Goal: Information Seeking & Learning: Learn about a topic

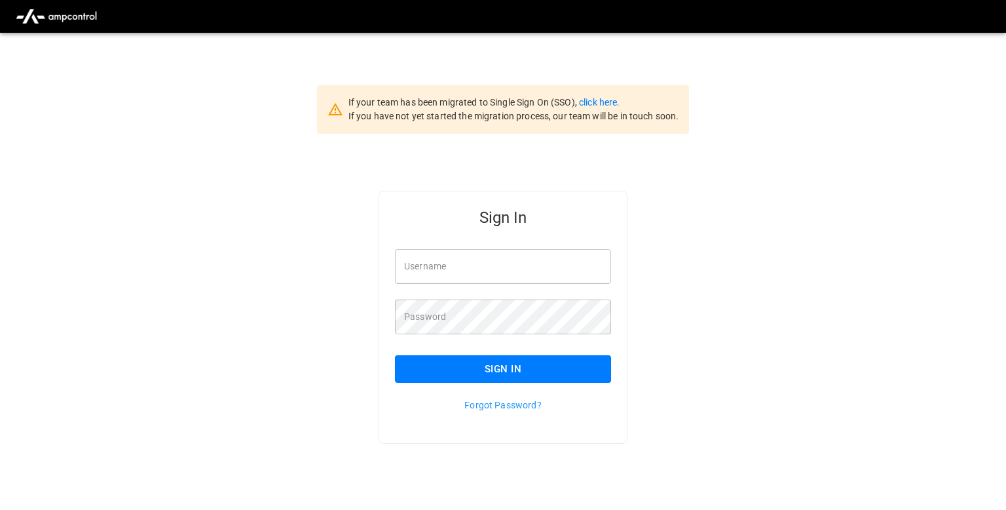
click at [466, 256] on input "Username" at bounding box center [503, 266] width 216 height 35
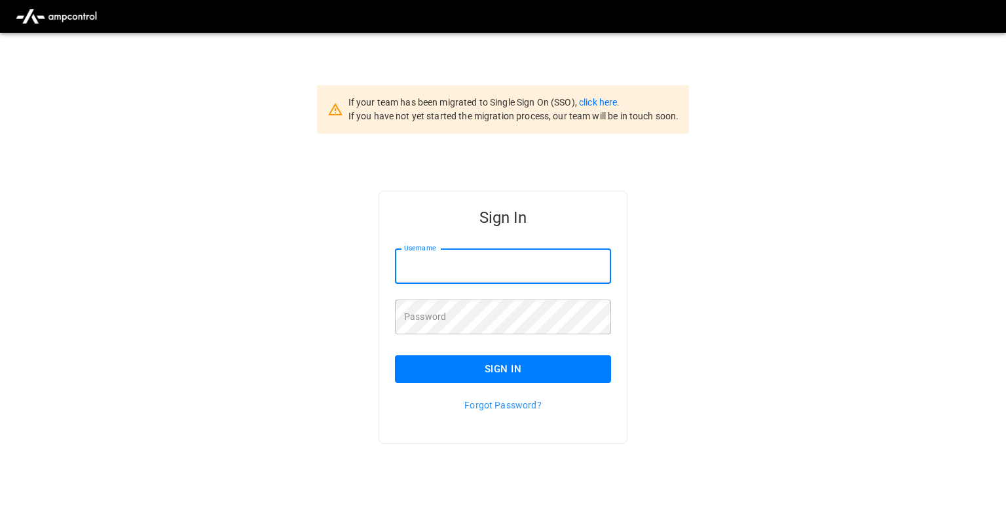
type input "**********"
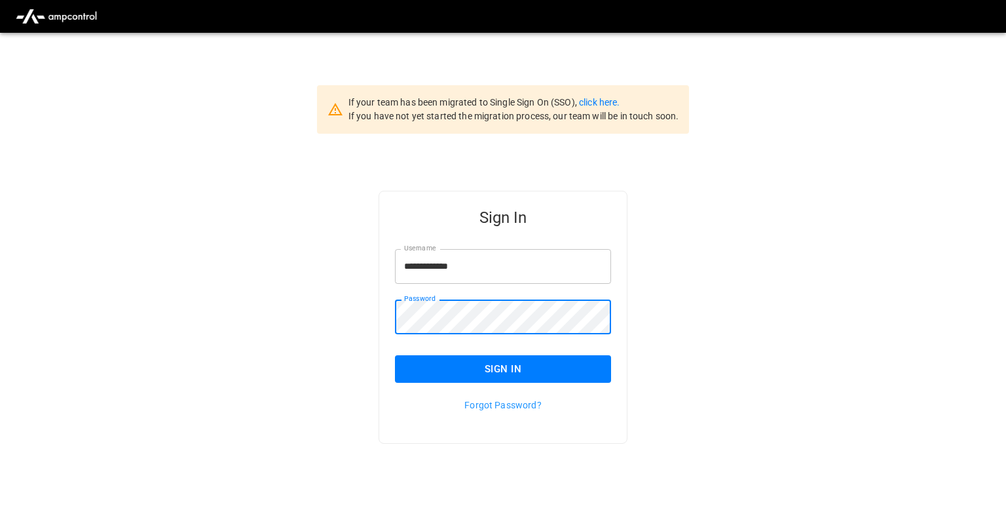
click at [418, 375] on button "Sign In" at bounding box center [503, 369] width 216 height 28
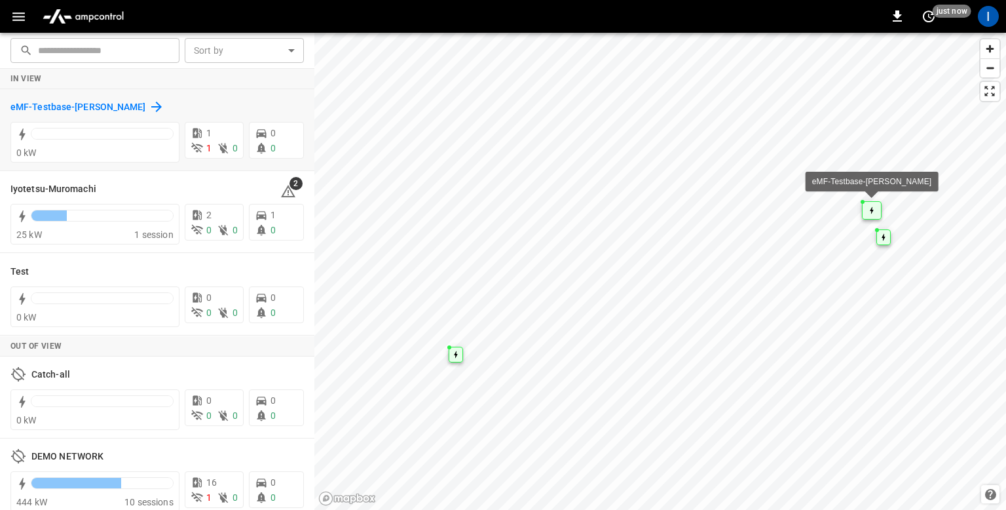
click at [120, 113] on h6 "eMF-Testbase-[PERSON_NAME]" at bounding box center [78, 107] width 136 height 14
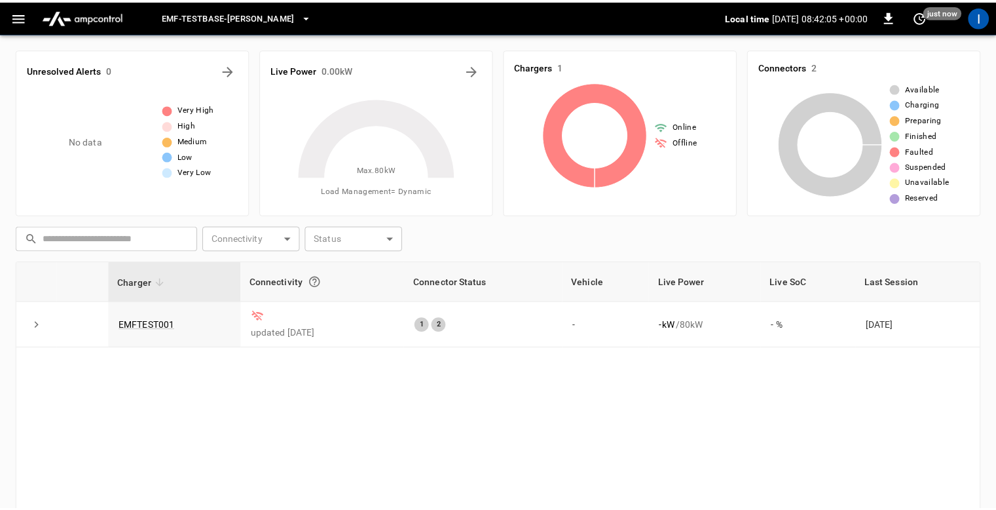
scroll to position [39, 0]
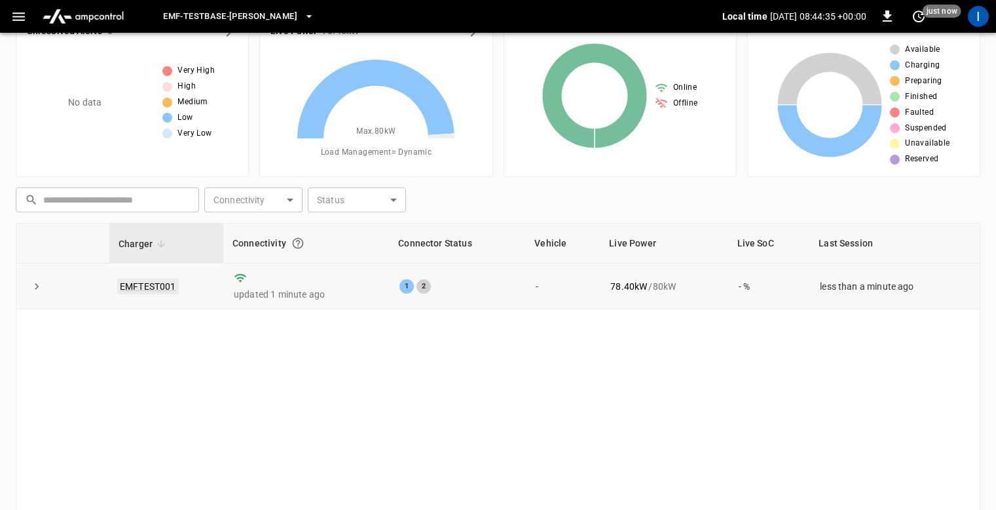
click at [139, 286] on link "EMFTEST001" at bounding box center [148, 286] width 62 height 16
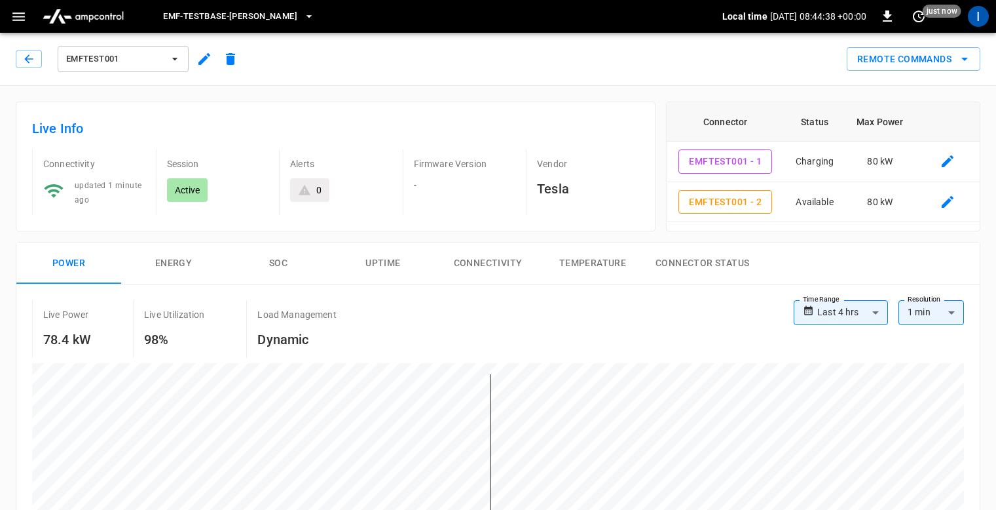
scroll to position [404, 0]
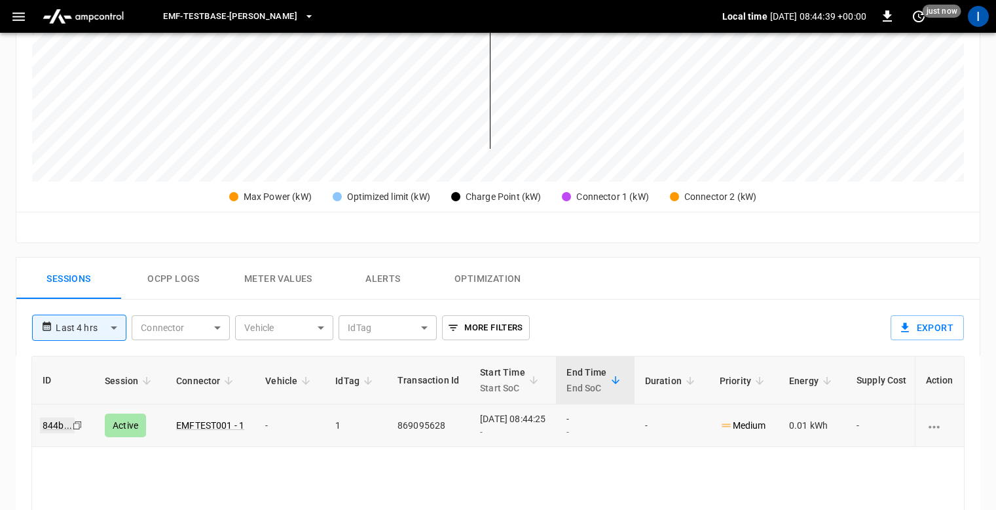
click at [52, 428] on link "844b ..." at bounding box center [57, 425] width 35 height 16
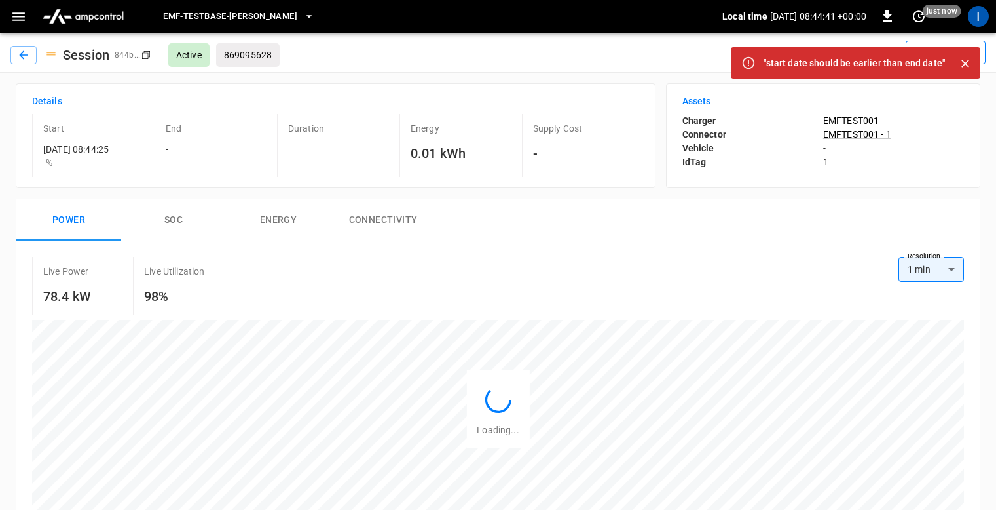
click at [956, 44] on button "Actions" at bounding box center [946, 53] width 80 height 24
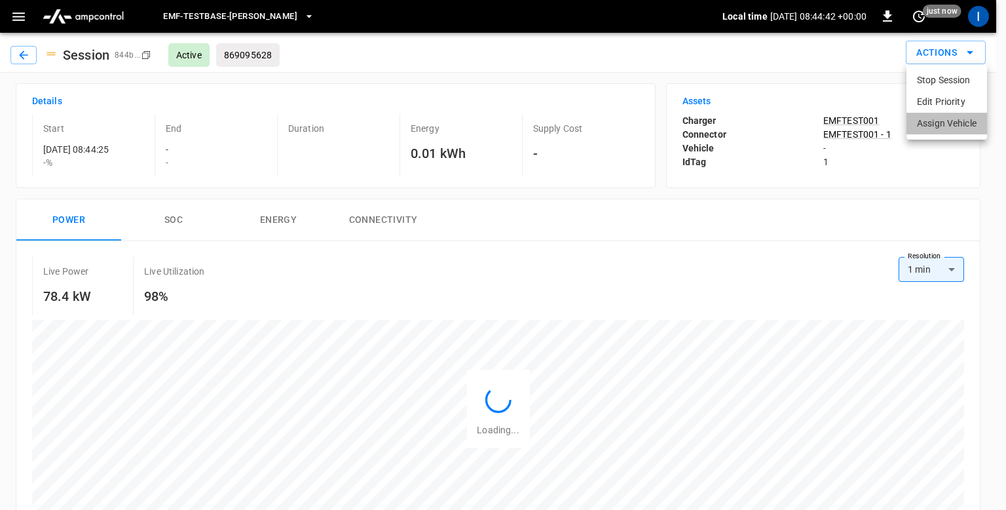
click at [951, 119] on li "Assign Vehicle" at bounding box center [946, 124] width 81 height 22
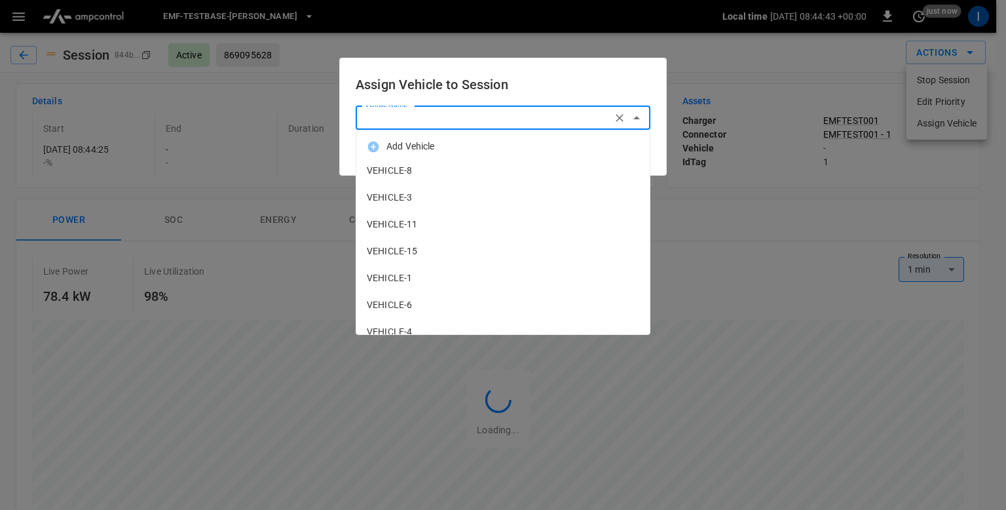
click at [489, 123] on input "Vehicle Name" at bounding box center [484, 117] width 248 height 16
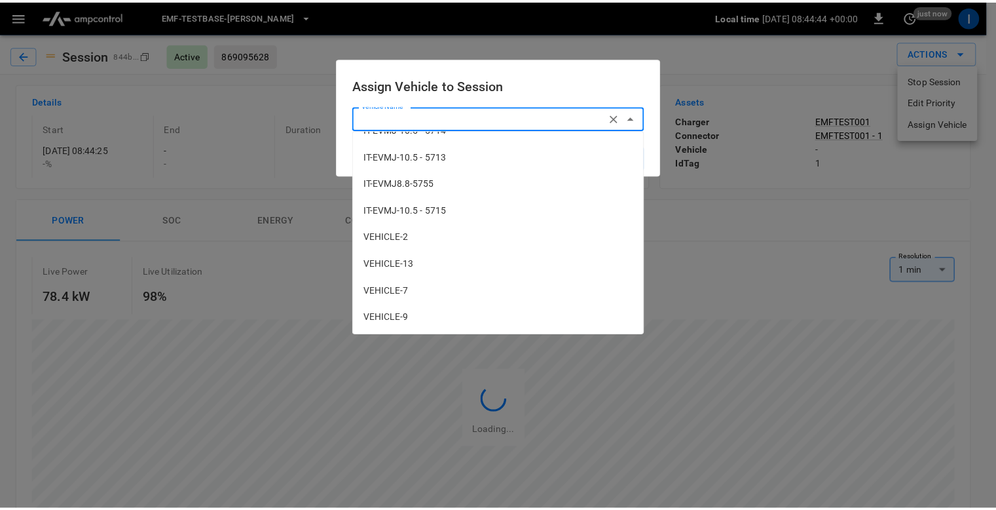
scroll to position [607, 0]
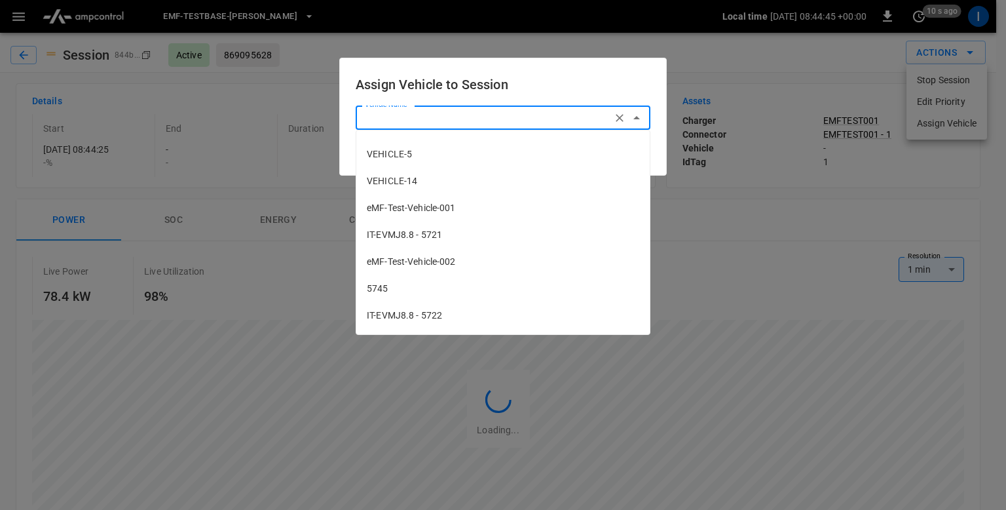
click at [438, 215] on li "eMF-Test-Vehicle-001" at bounding box center [502, 208] width 293 height 27
type input "**********"
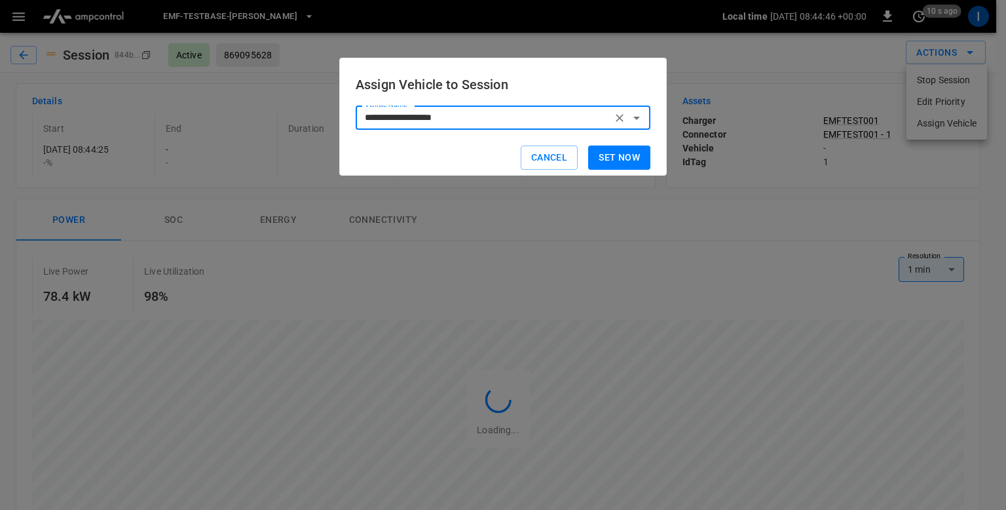
click at [626, 157] on button "Set now" at bounding box center [619, 157] width 62 height 24
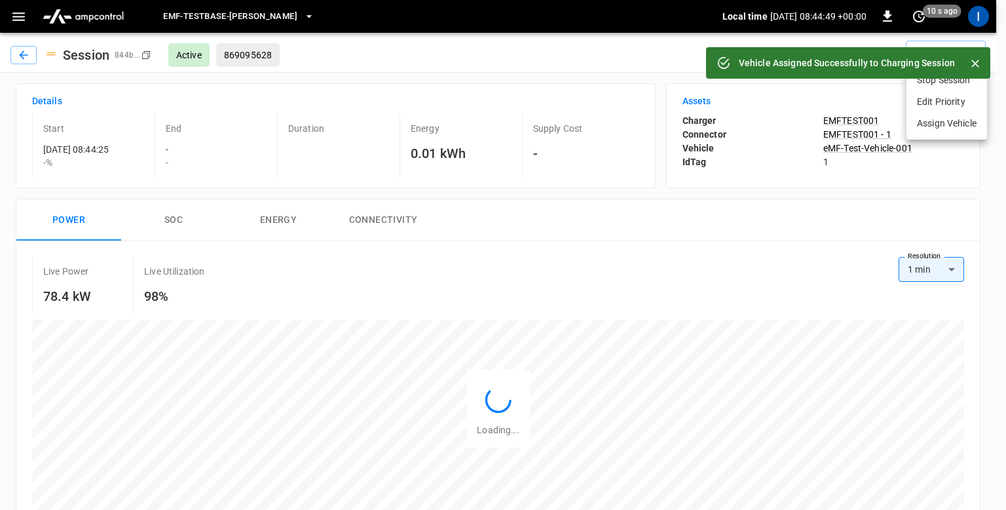
click at [460, 56] on div at bounding box center [503, 255] width 1006 height 510
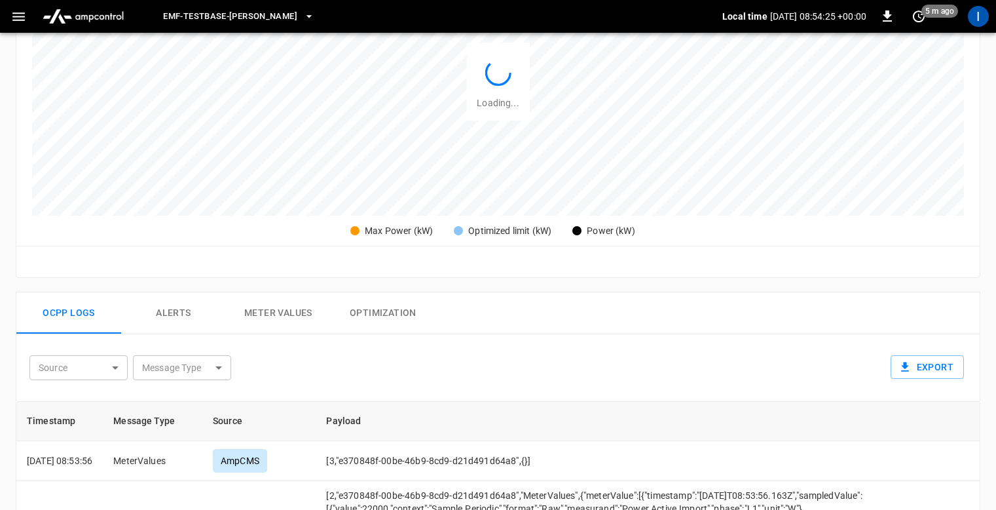
scroll to position [318, 0]
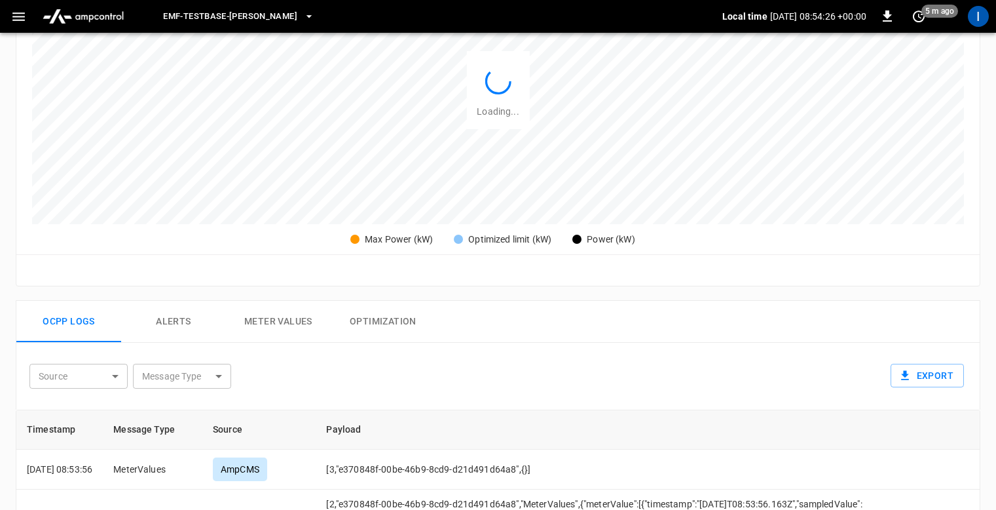
click at [187, 325] on button "Alerts" at bounding box center [173, 322] width 105 height 42
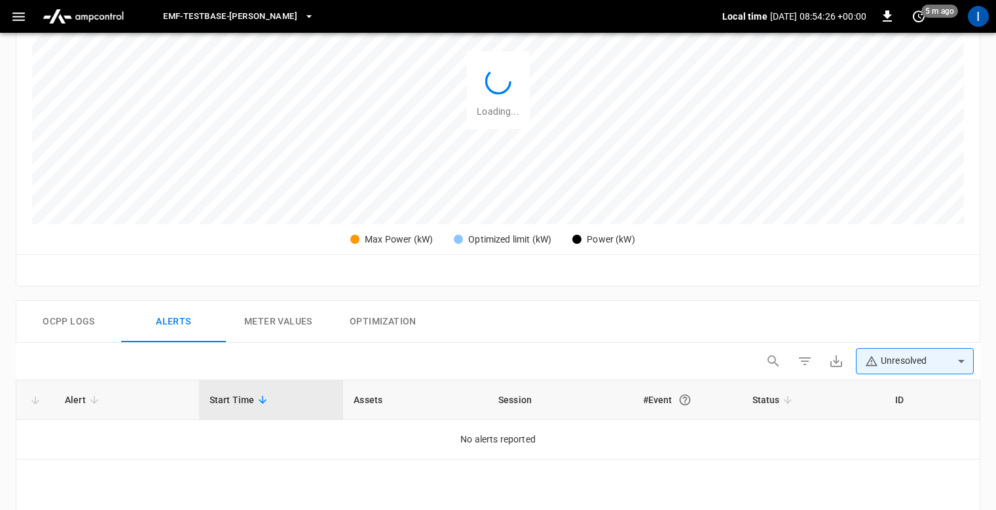
click at [288, 320] on button "Meter Values" at bounding box center [278, 322] width 105 height 42
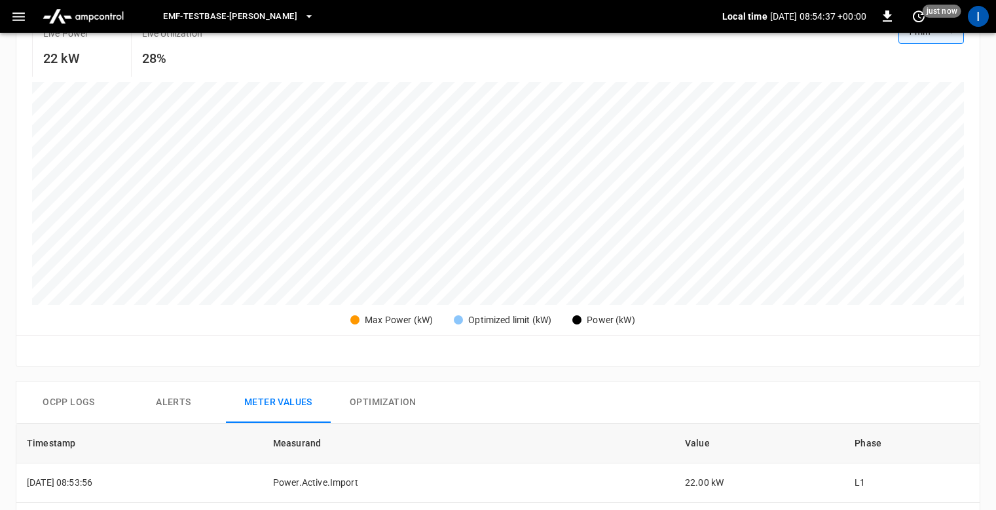
scroll to position [0, 0]
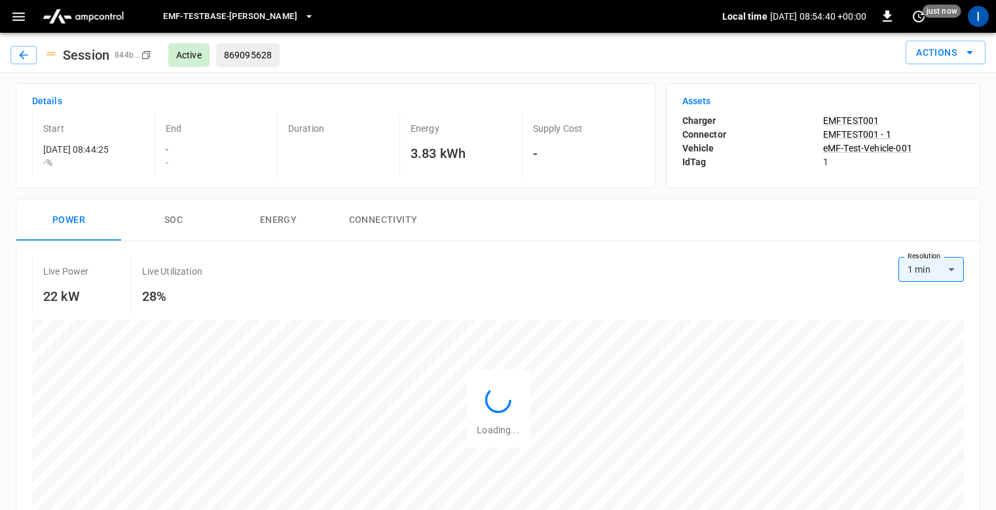
click at [557, 31] on div "eMF-Testbase-[PERSON_NAME]" at bounding box center [430, 16] width 583 height 31
click at [931, 51] on button "Actions" at bounding box center [946, 53] width 80 height 24
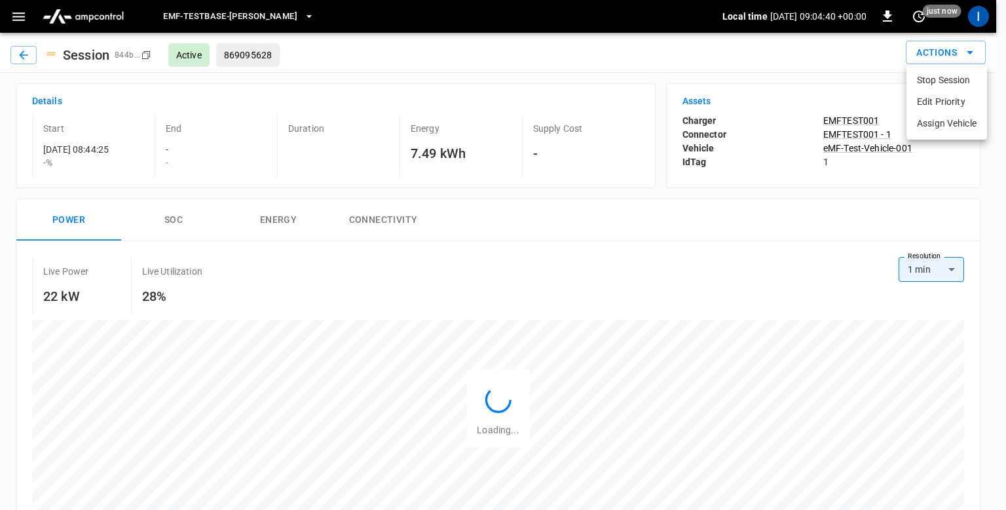
click at [561, 62] on div at bounding box center [503, 255] width 1006 height 510
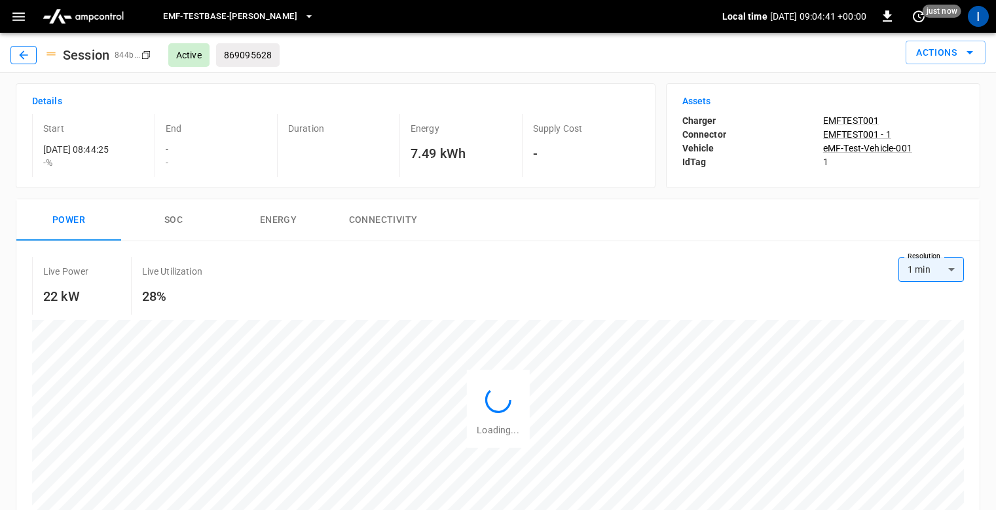
click at [31, 52] on button "button" at bounding box center [23, 55] width 26 height 18
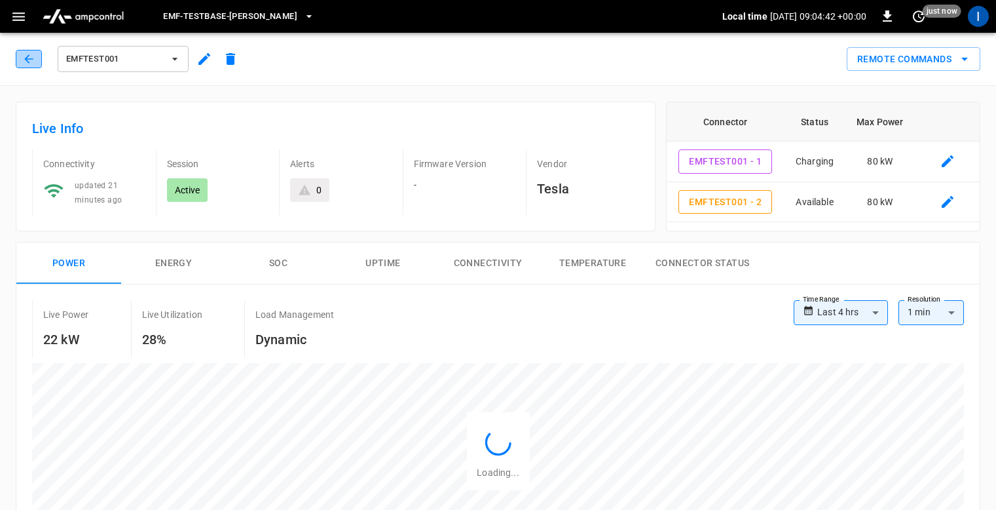
click at [27, 57] on icon "button" at bounding box center [28, 58] width 9 height 9
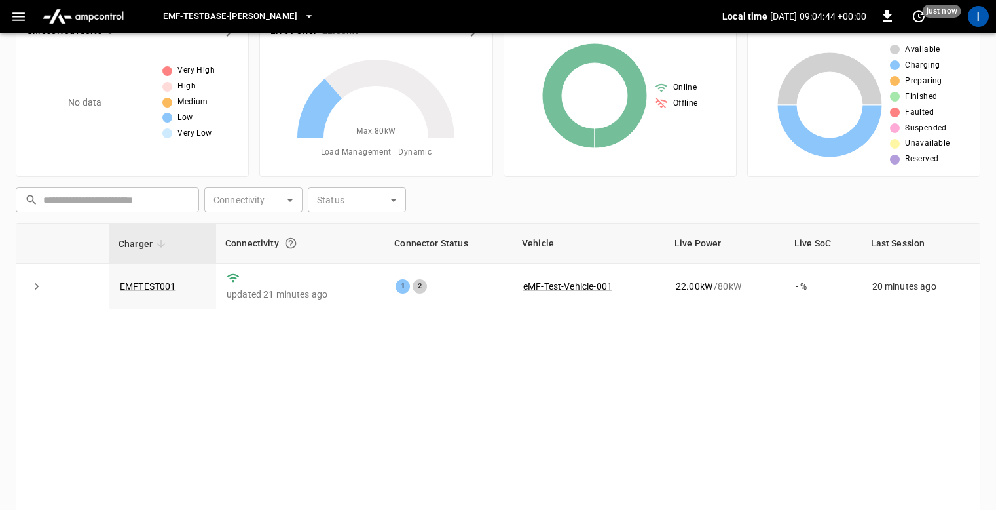
scroll to position [22, 0]
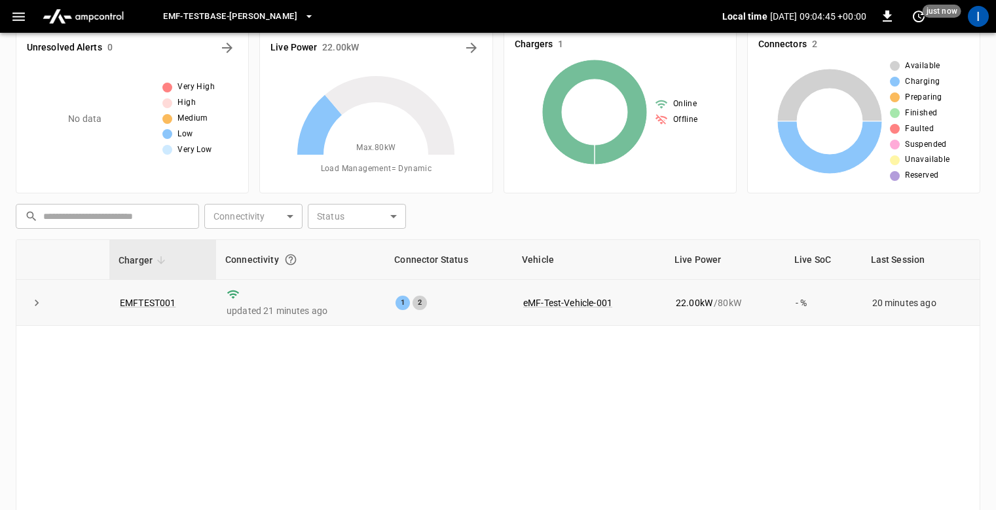
click at [42, 303] on icon "expand row" at bounding box center [36, 302] width 13 height 13
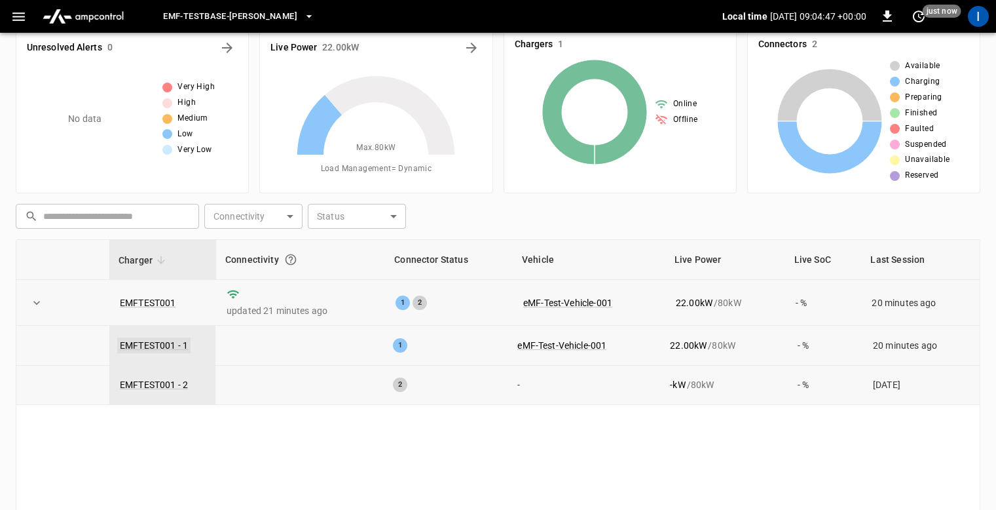
click at [171, 340] on link "EMFTEST001 - 1" at bounding box center [153, 345] width 73 height 16
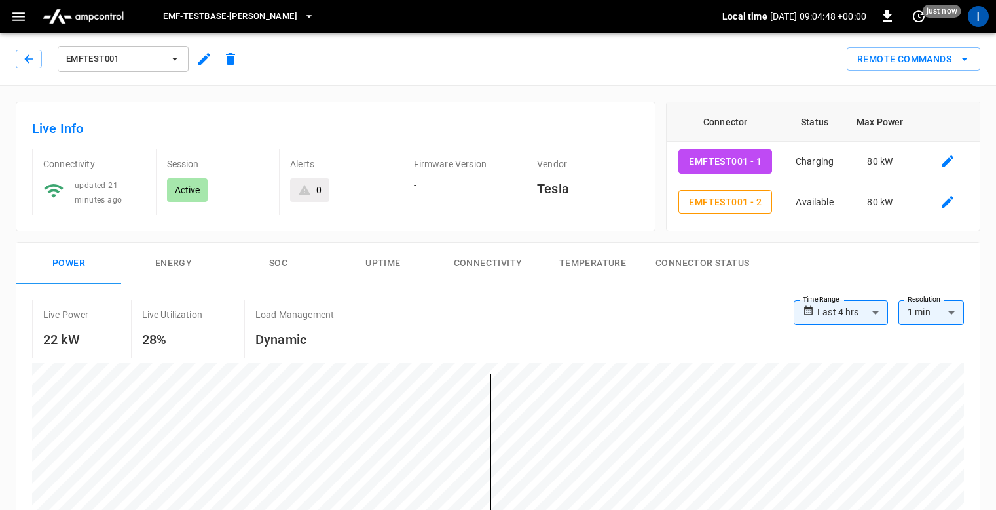
type input "**********"
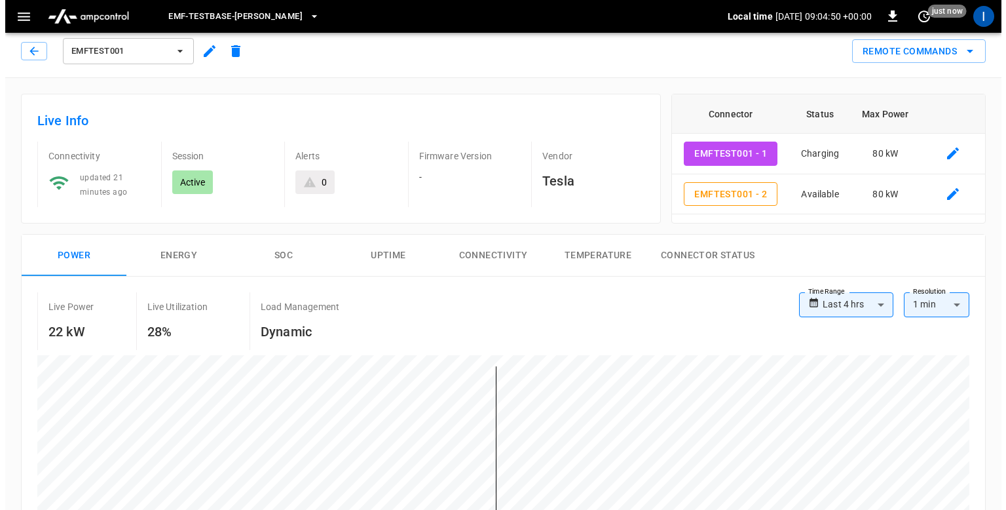
scroll to position [435, 0]
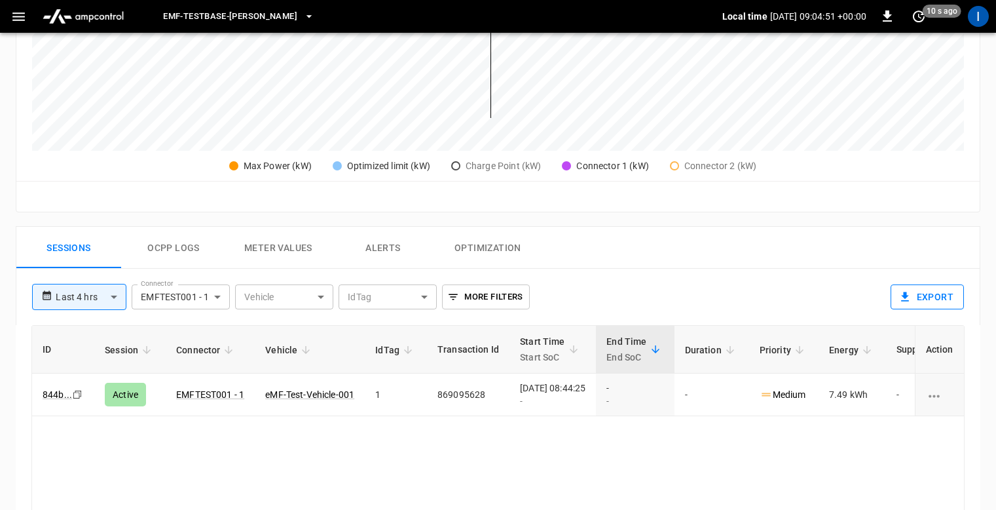
click at [930, 299] on button "Export" at bounding box center [927, 296] width 73 height 25
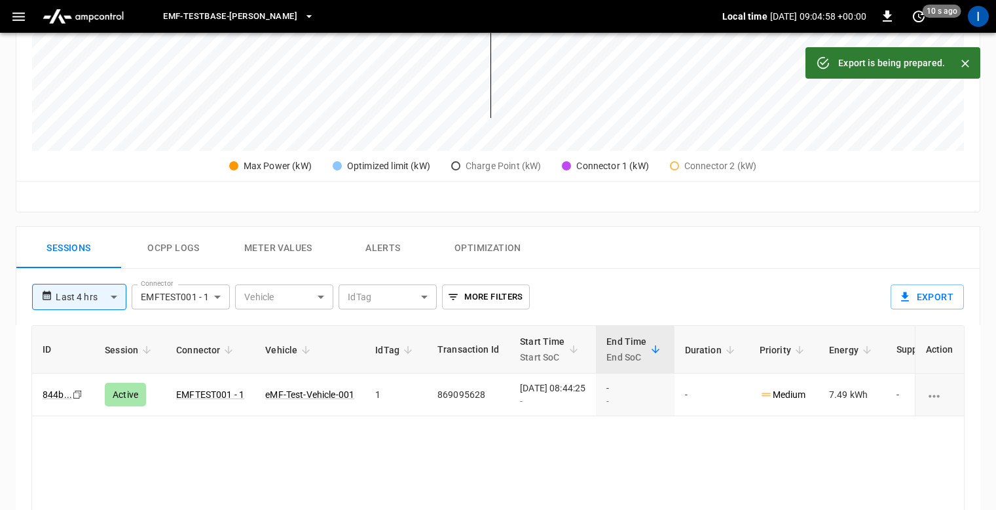
click at [16, 14] on icon "button" at bounding box center [18, 17] width 16 height 16
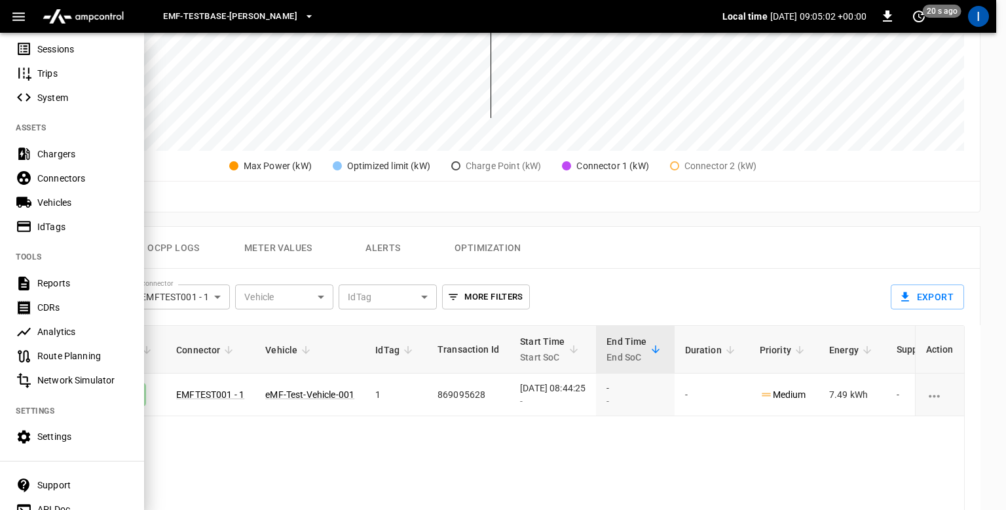
scroll to position [87, 0]
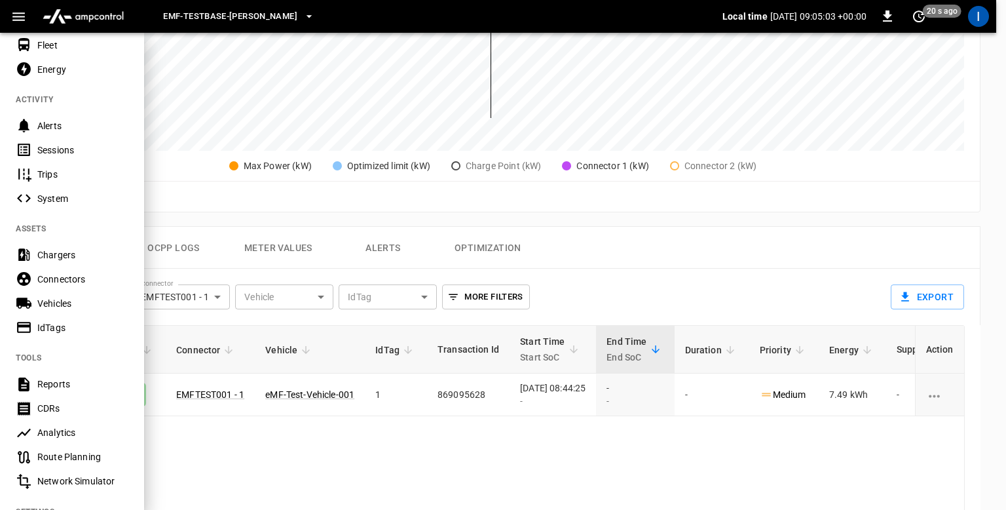
click at [47, 131] on div "Alerts" at bounding box center [82, 125] width 91 height 13
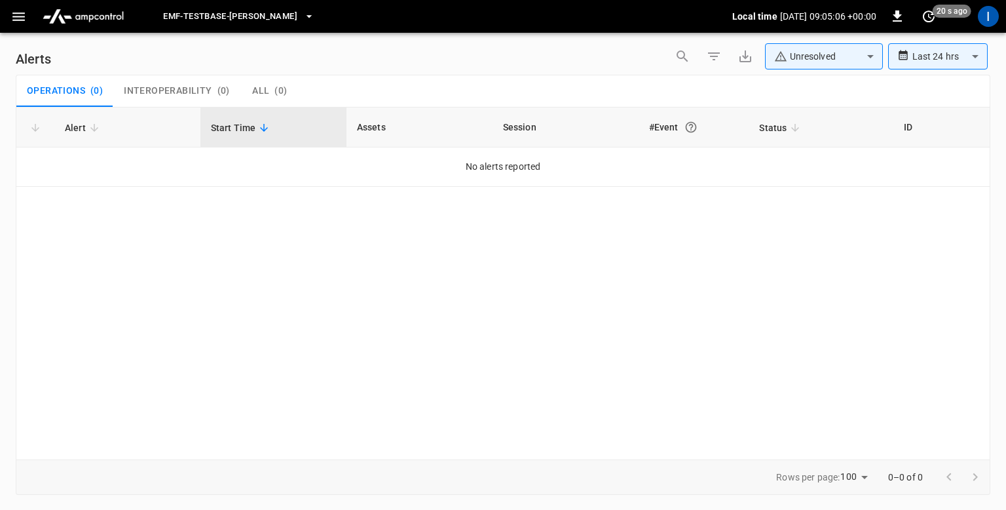
click at [11, 23] on icon "button" at bounding box center [18, 17] width 16 height 16
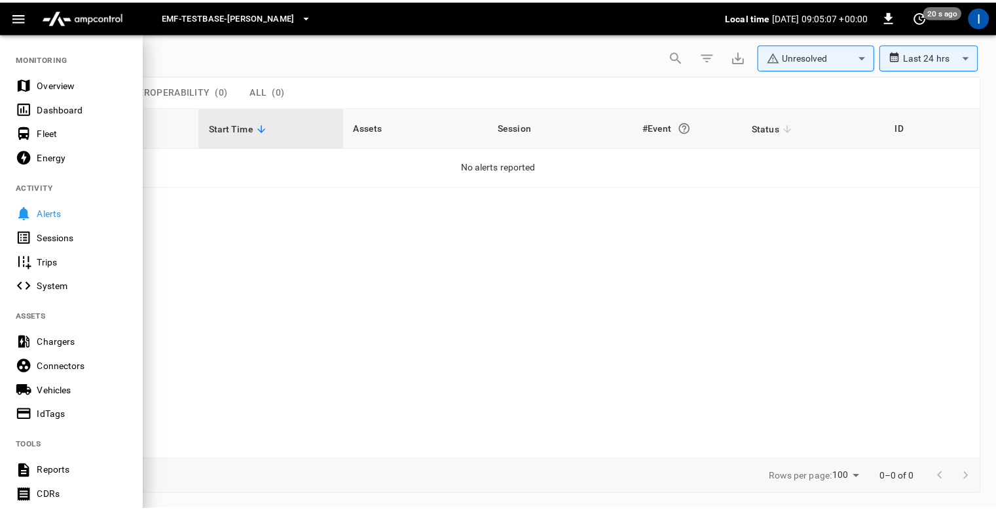
scroll to position [248, 0]
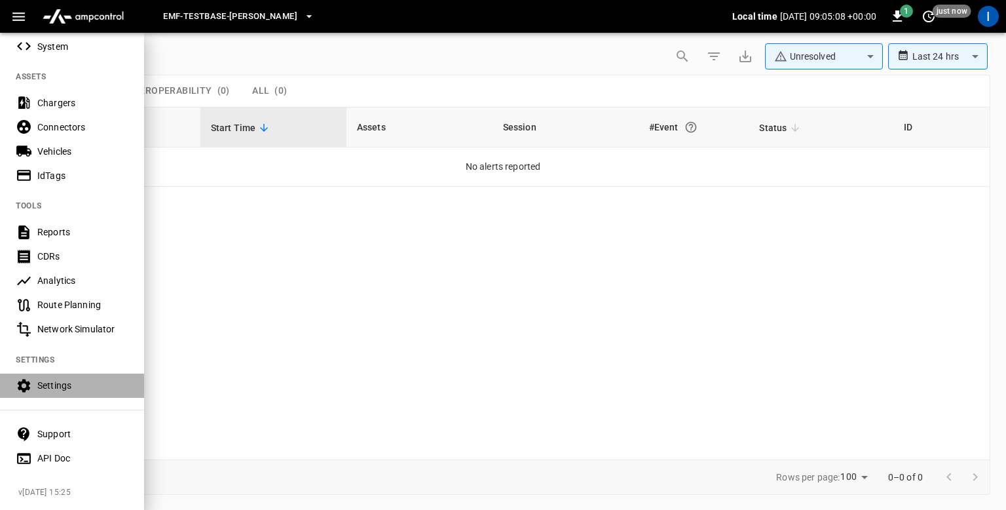
click at [62, 373] on div "Settings" at bounding box center [72, 385] width 144 height 24
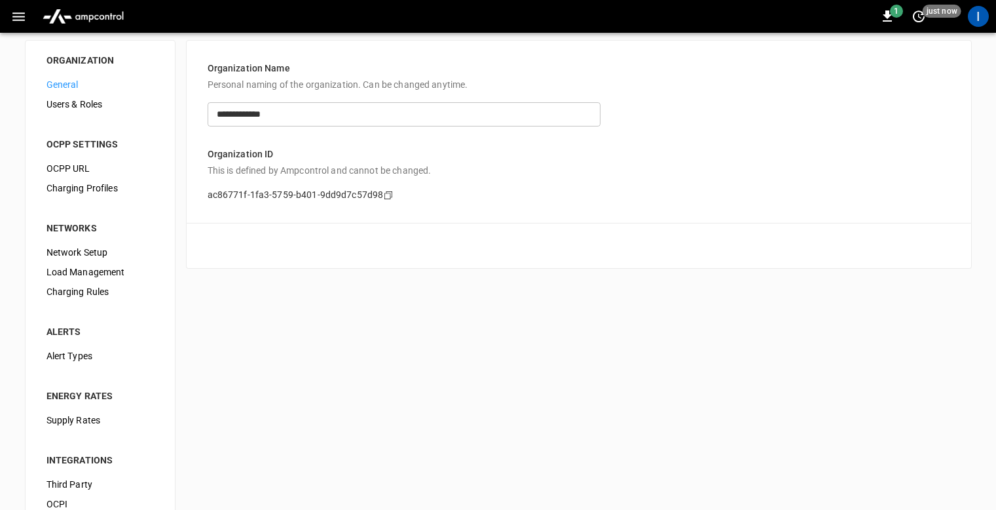
scroll to position [26, 0]
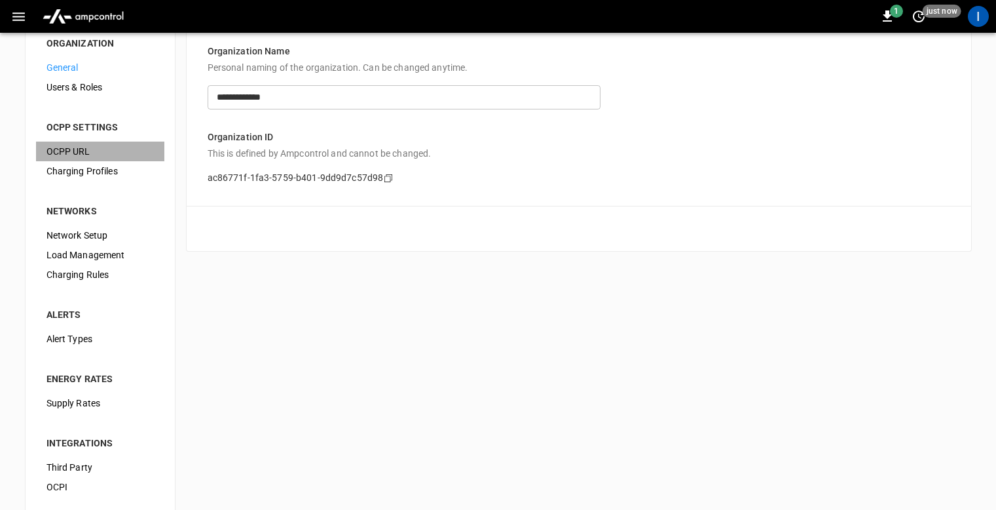
click at [100, 147] on span "OCPP URL" at bounding box center [99, 152] width 107 height 14
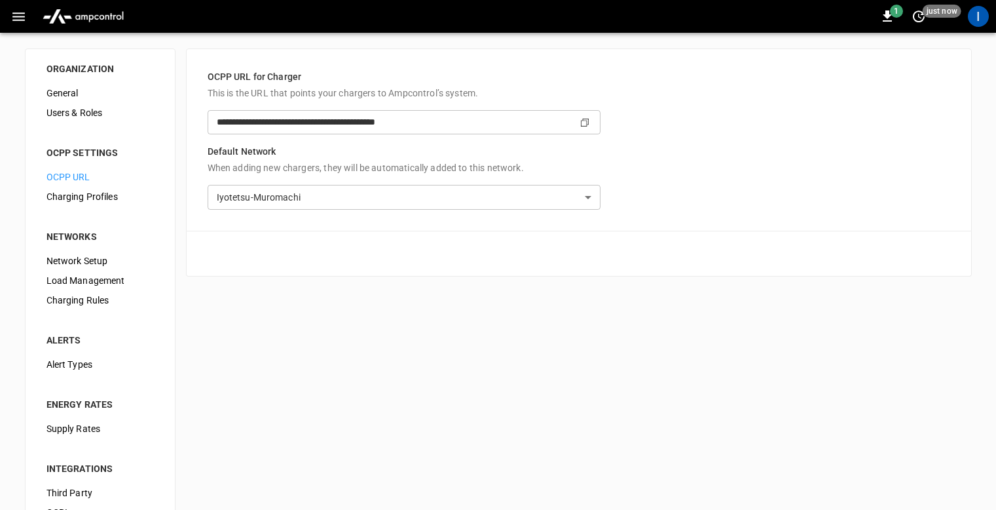
type input "**********"
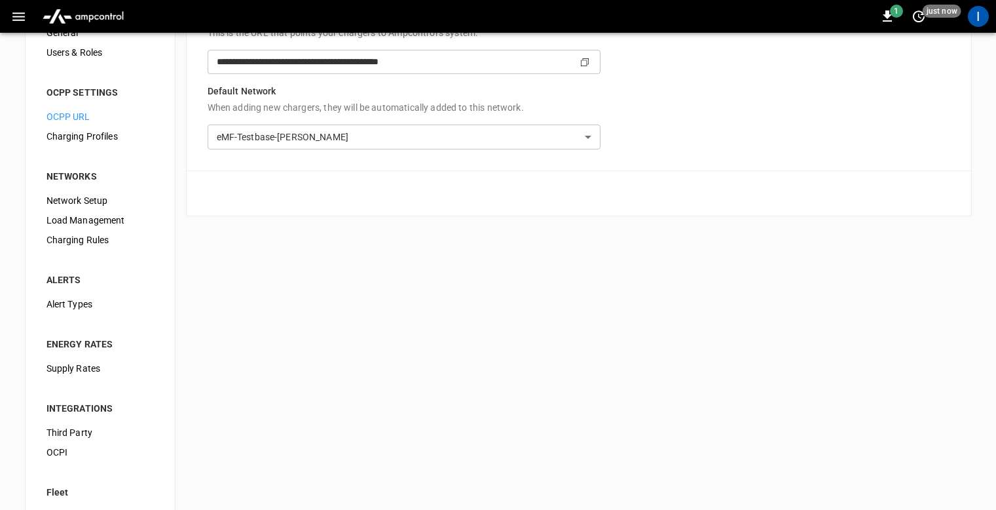
scroll to position [103, 0]
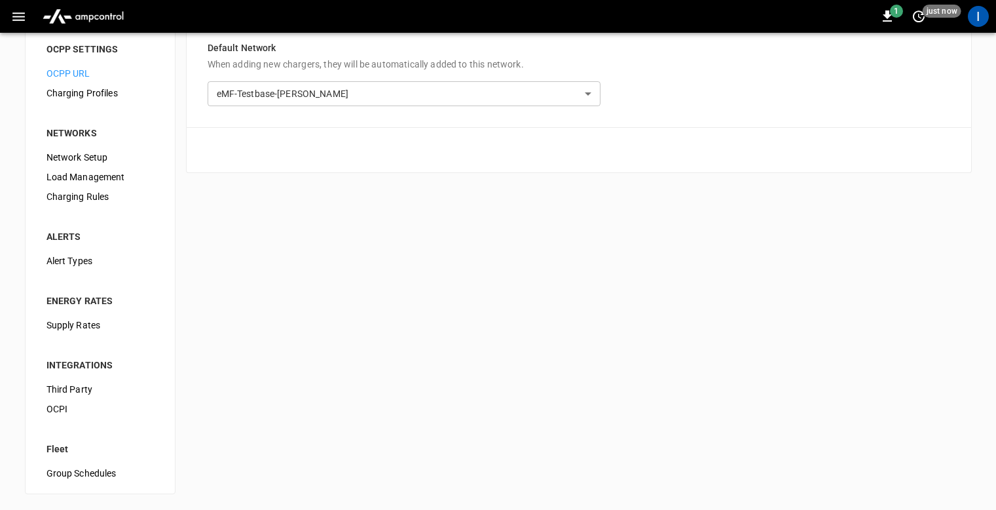
click at [88, 410] on span "OCPI" at bounding box center [99, 409] width 107 height 14
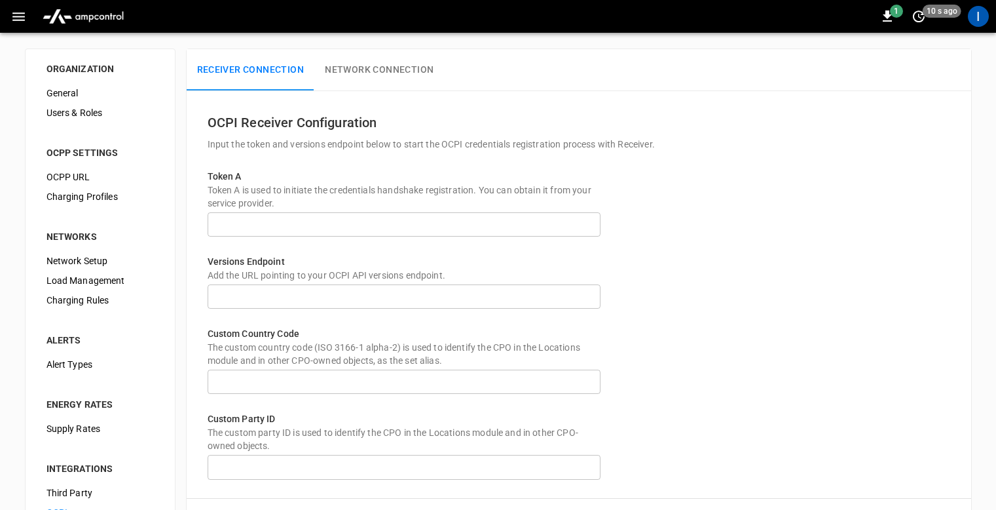
click at [420, 63] on button "Network Connection" at bounding box center [379, 70] width 130 height 42
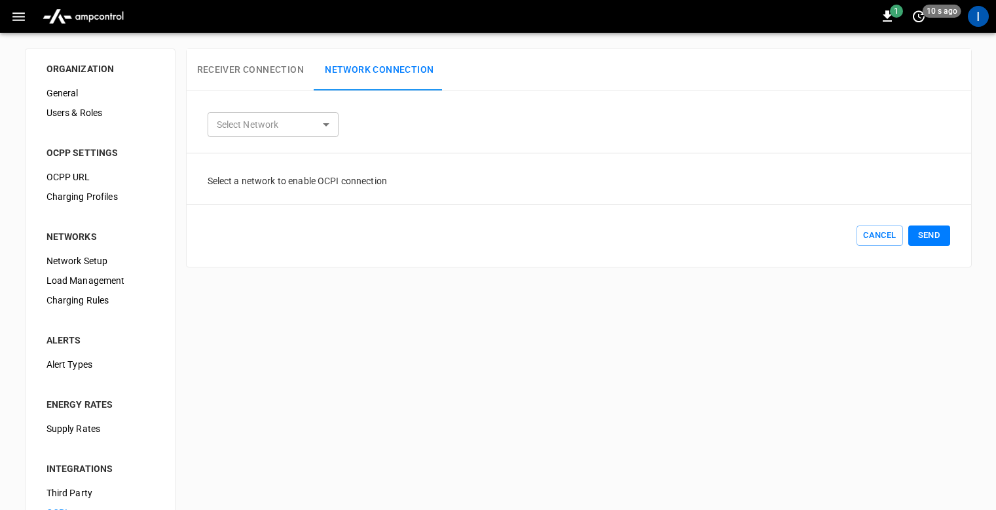
scroll to position [103, 0]
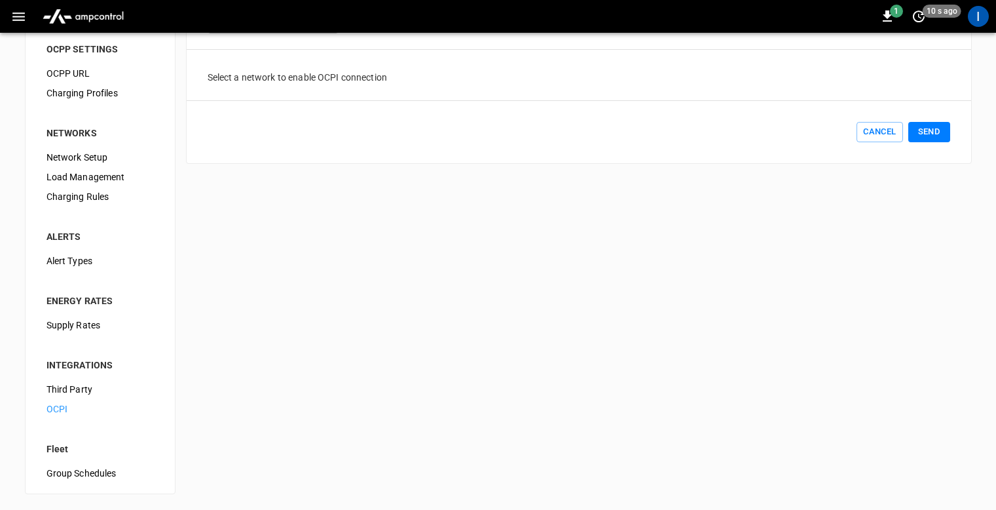
click at [100, 468] on span "Group Schedules" at bounding box center [99, 473] width 107 height 14
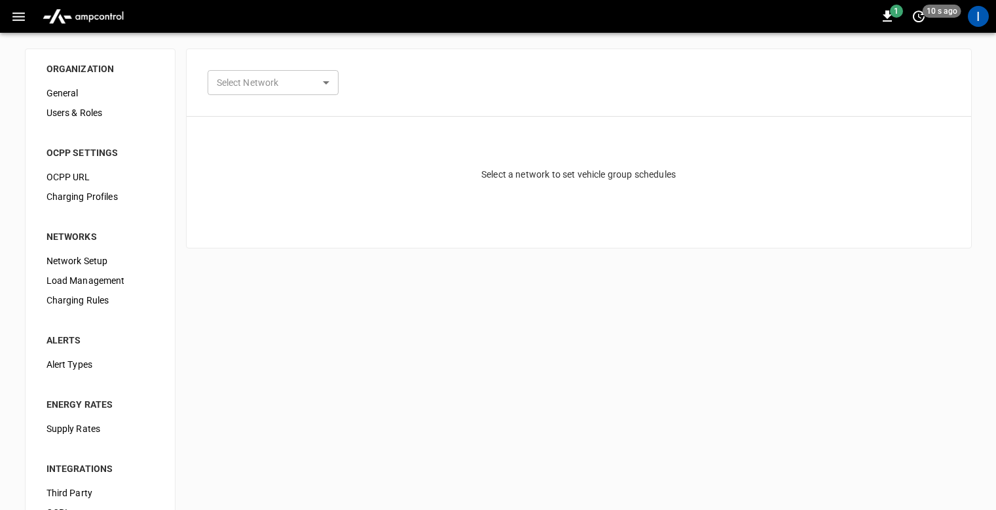
scroll to position [103, 0]
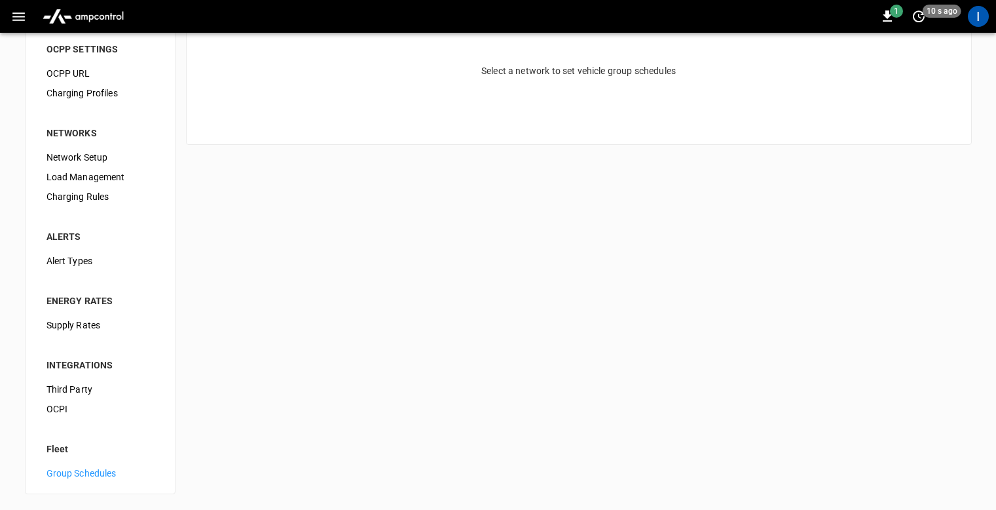
click at [83, 320] on span "Supply Rates" at bounding box center [99, 325] width 107 height 14
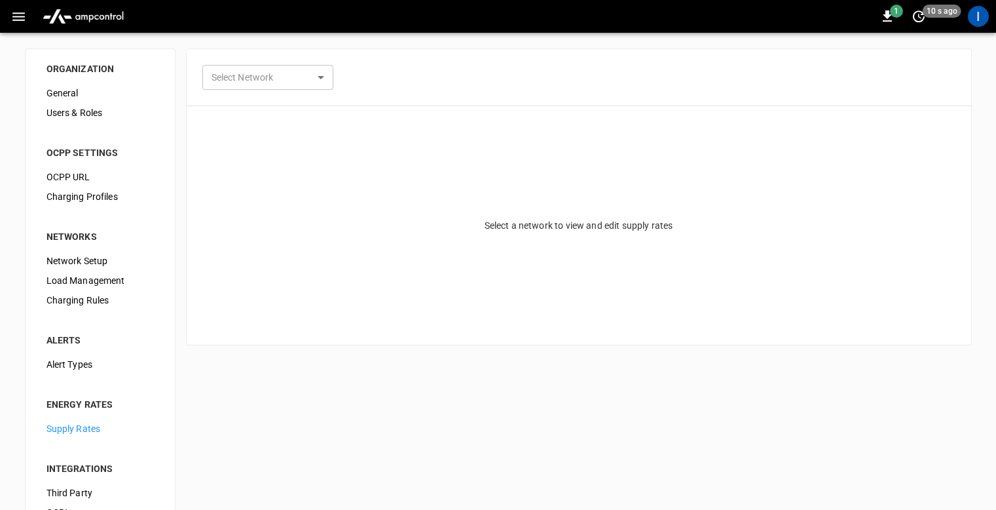
click at [82, 363] on span "Alert Types" at bounding box center [99, 365] width 107 height 14
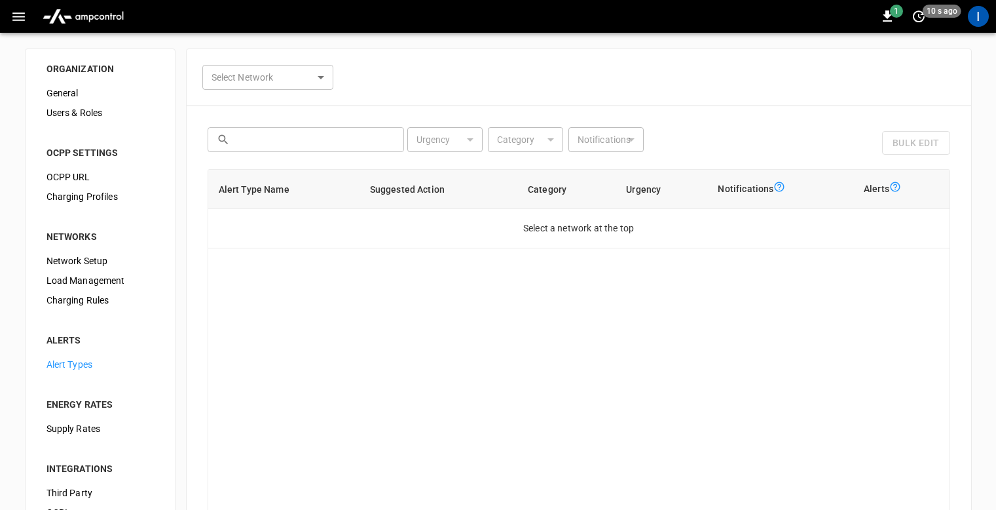
click at [96, 305] on span "Charging Rules" at bounding box center [99, 300] width 107 height 14
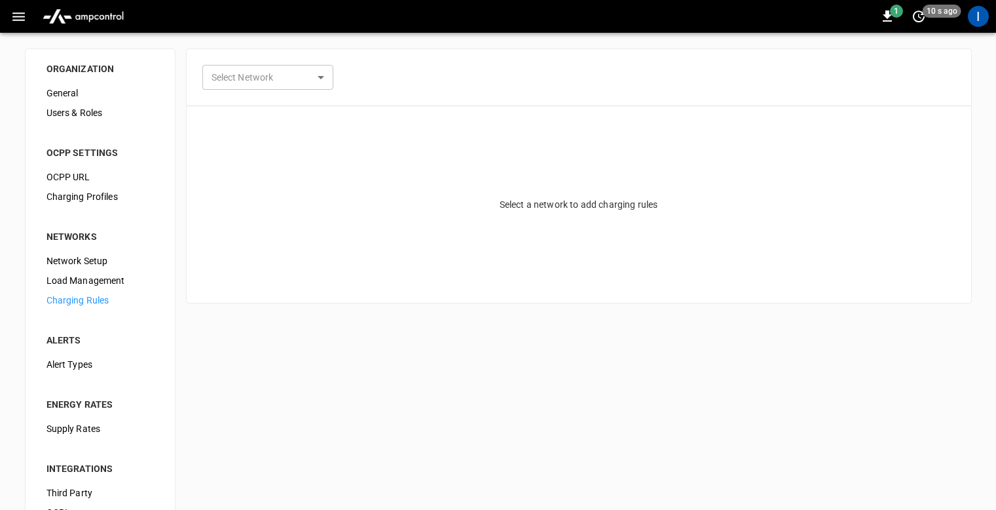
click at [112, 278] on span "Load Management" at bounding box center [99, 281] width 107 height 14
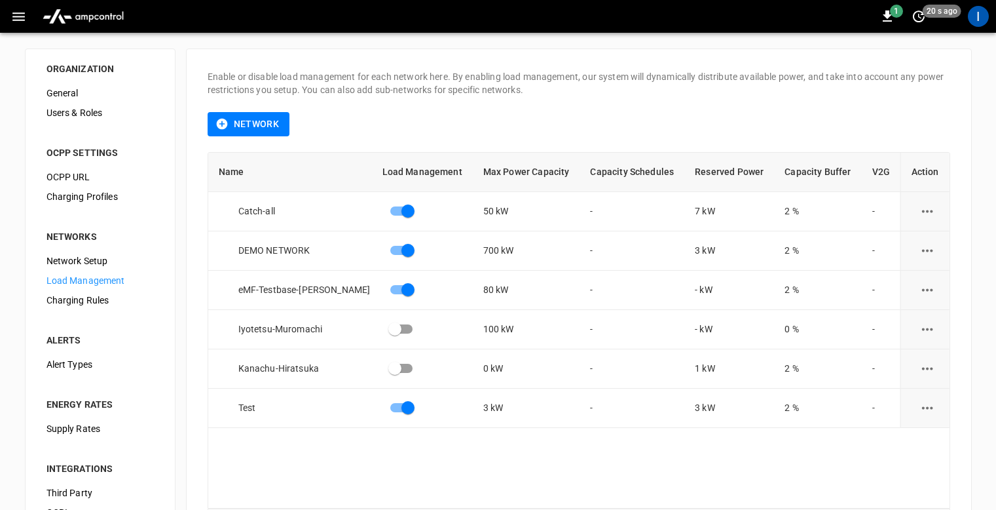
click at [107, 259] on span "Network Setup" at bounding box center [99, 261] width 107 height 14
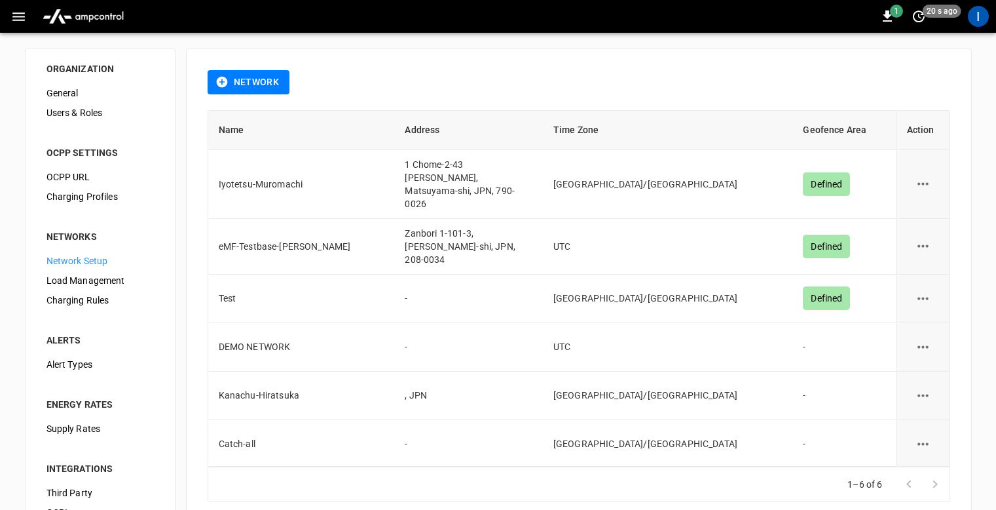
click at [102, 202] on span "Charging Profiles" at bounding box center [99, 197] width 107 height 14
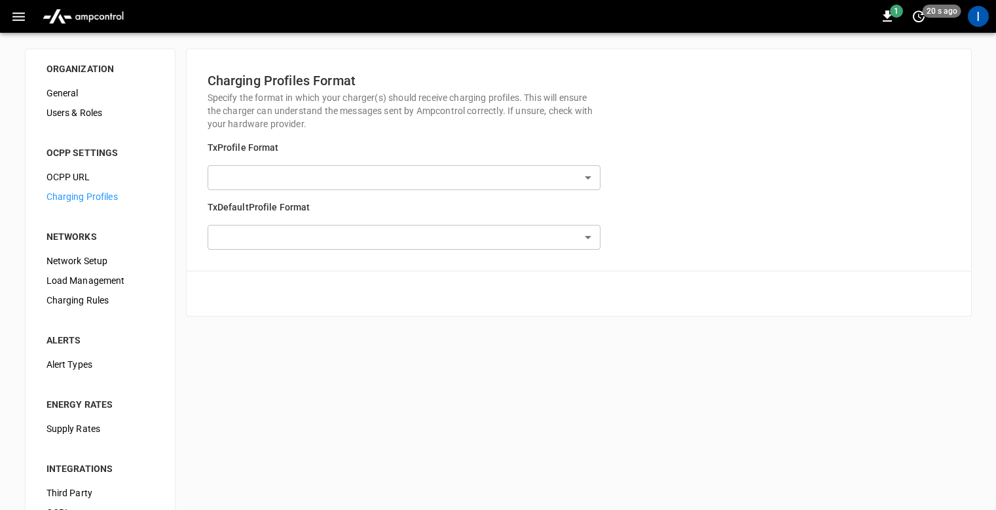
type input "**********"
click at [891, 20] on icon "button" at bounding box center [887, 15] width 9 height 11
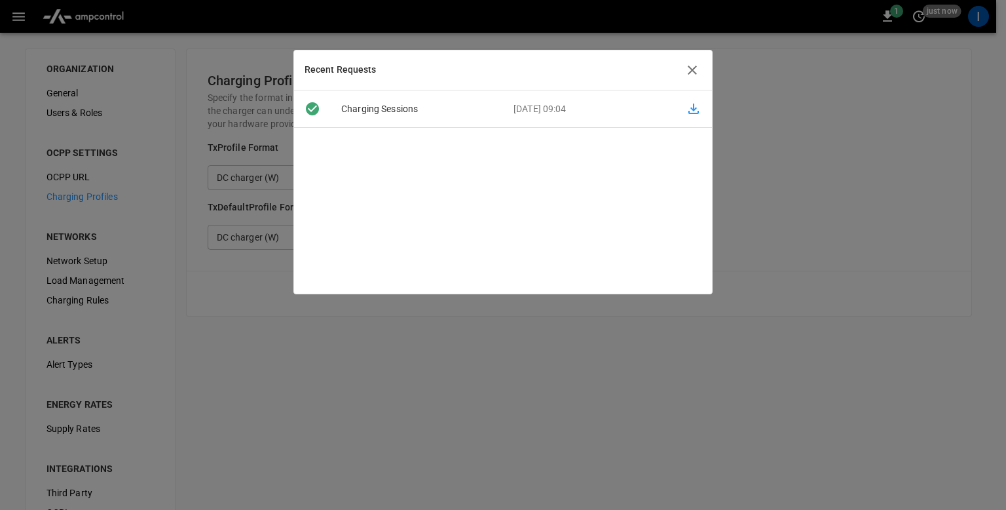
click at [697, 69] on icon "button" at bounding box center [692, 70] width 16 height 16
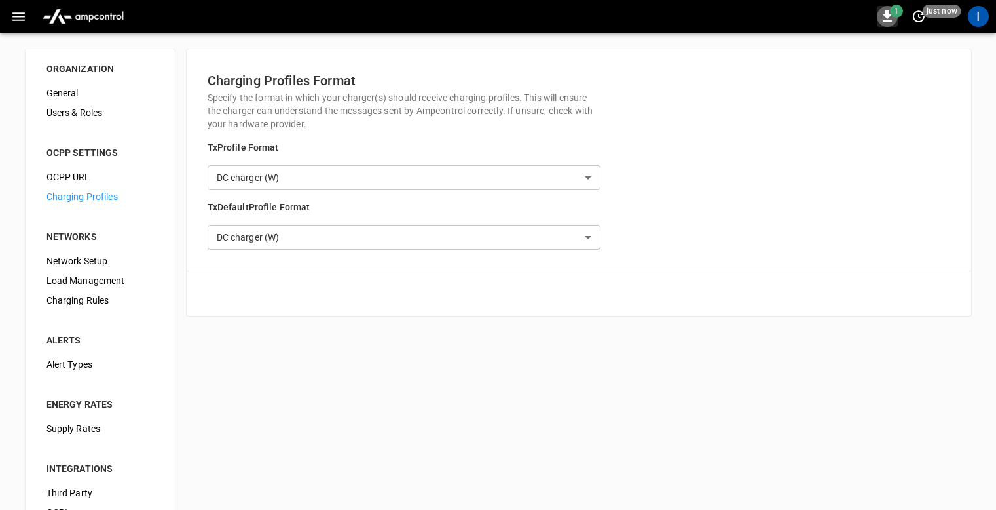
click at [890, 20] on icon "button" at bounding box center [888, 17] width 16 height 16
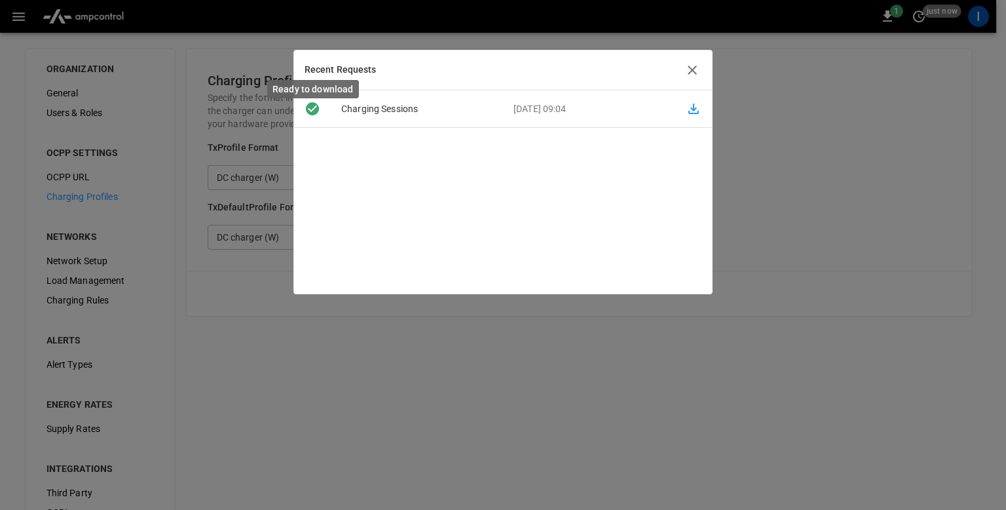
click at [312, 109] on icon "Ready to download" at bounding box center [312, 108] width 13 height 13
click at [372, 112] on p "charging sessions" at bounding box center [417, 109] width 172 height 14
click at [629, 111] on p "[DATE] 09:04" at bounding box center [589, 109] width 172 height 14
click at [687, 107] on icon "button" at bounding box center [694, 109] width 16 height 16
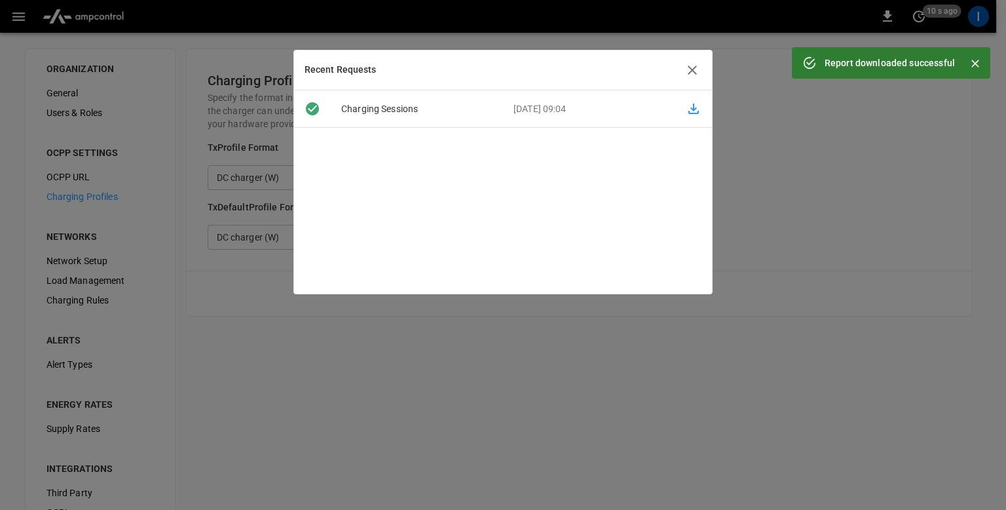
click at [690, 70] on icon "button" at bounding box center [692, 70] width 16 height 16
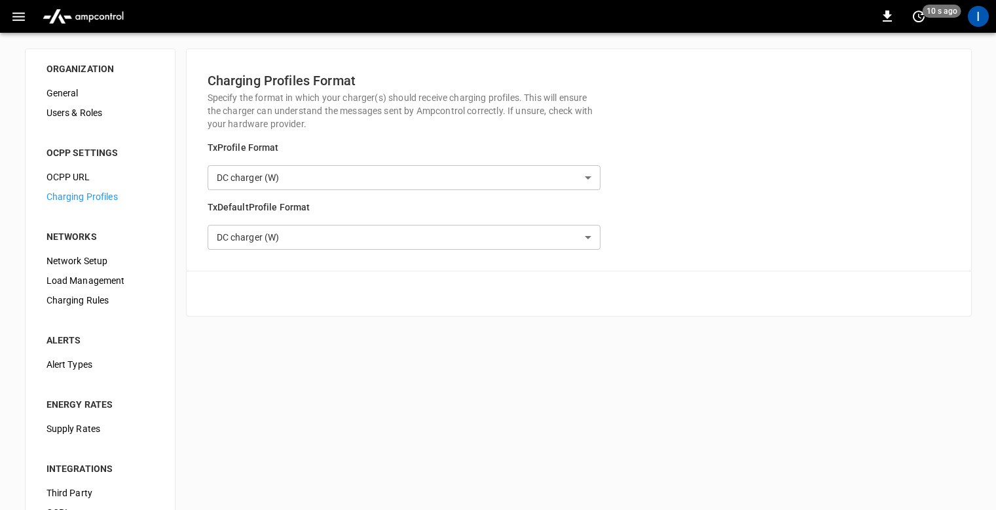
click at [67, 115] on span "Users & Roles" at bounding box center [99, 113] width 107 height 14
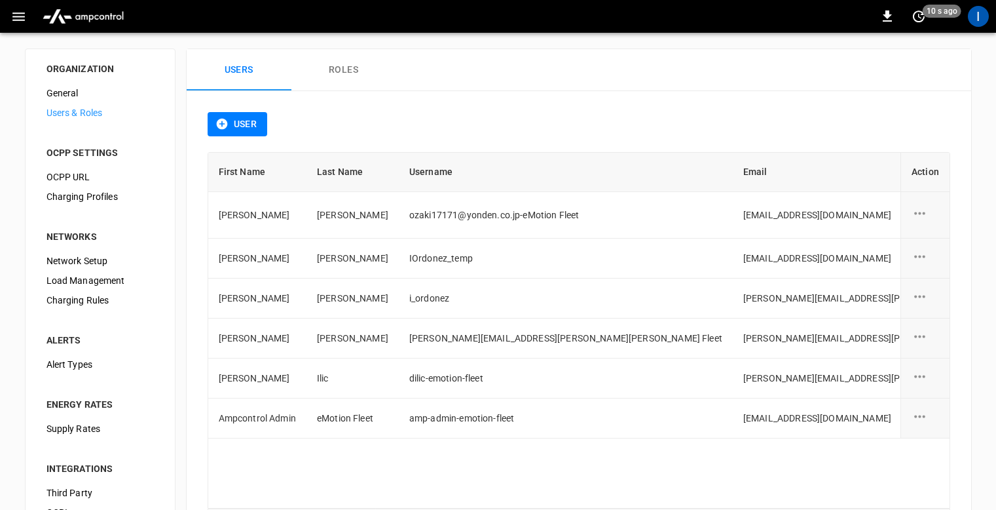
click at [72, 92] on span "General" at bounding box center [99, 93] width 107 height 14
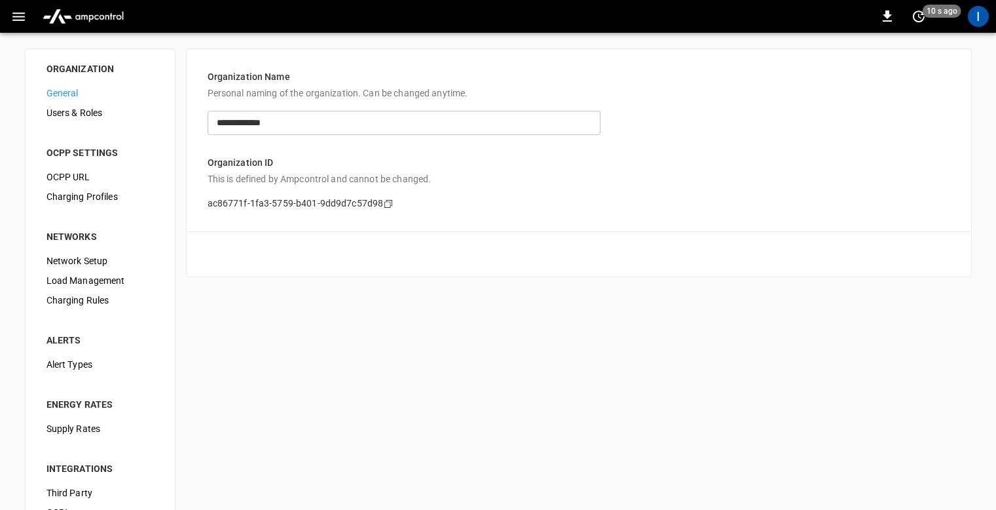
click at [85, 21] on img "menu" at bounding box center [83, 16] width 92 height 25
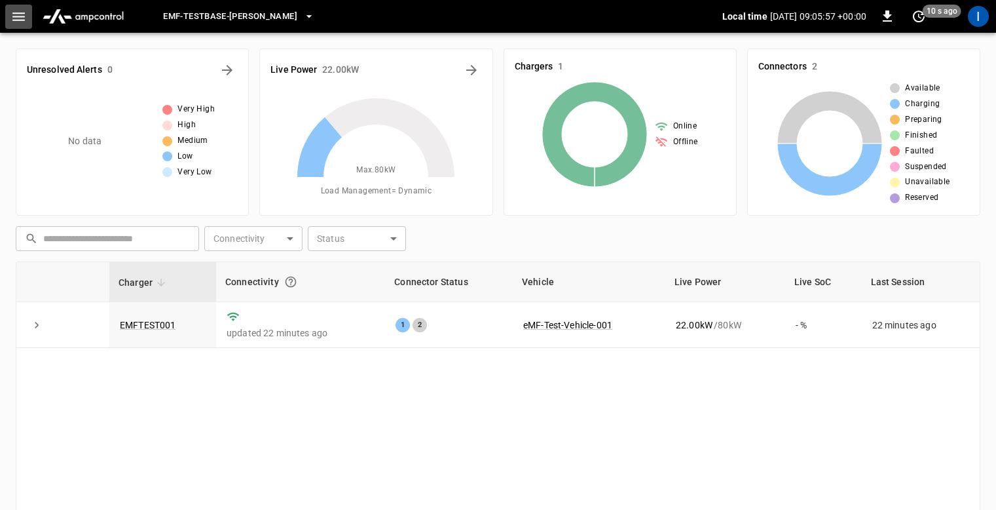
click at [14, 24] on icon "button" at bounding box center [18, 17] width 16 height 16
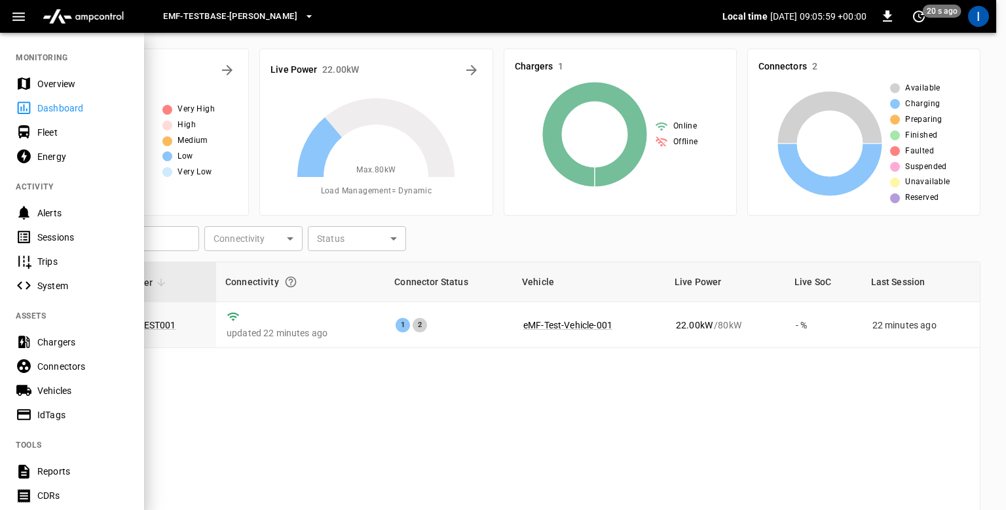
click at [60, 90] on div "Overview" at bounding box center [82, 83] width 91 height 13
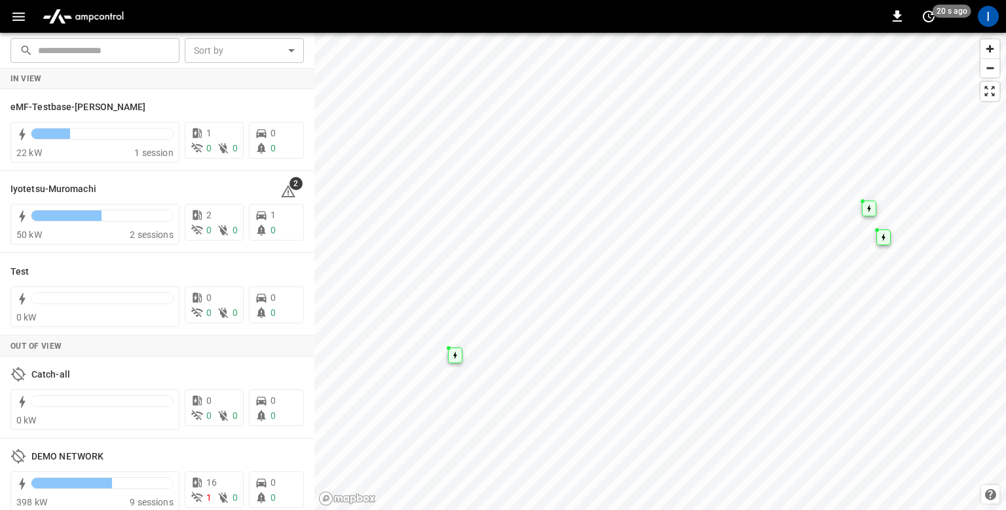
click at [110, 85] on div "In View" at bounding box center [157, 79] width 314 height 20
click at [109, 93] on div "eMF-Testbase-Musashimurayama 22 kW 1 session 1 0 0 0 0" at bounding box center [157, 130] width 314 height 82
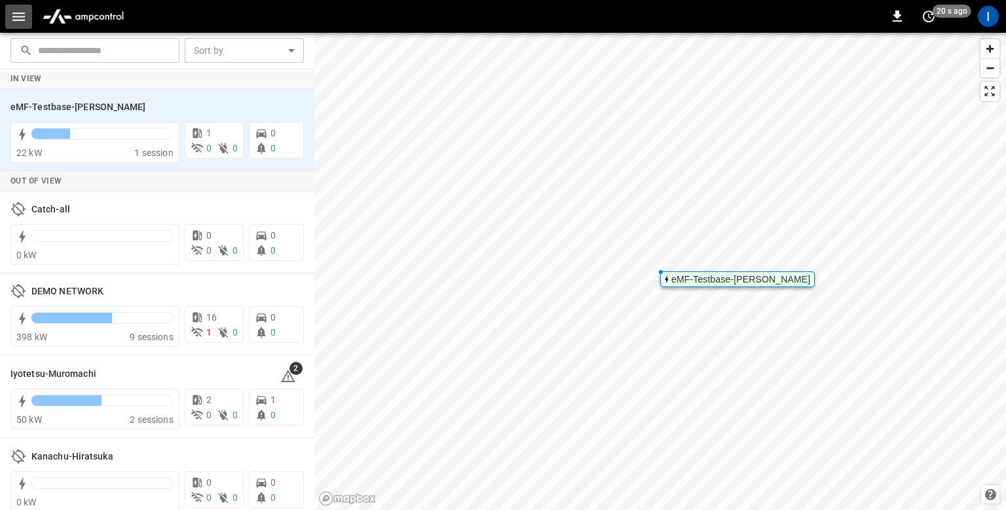
click at [22, 22] on icon "button" at bounding box center [18, 17] width 16 height 16
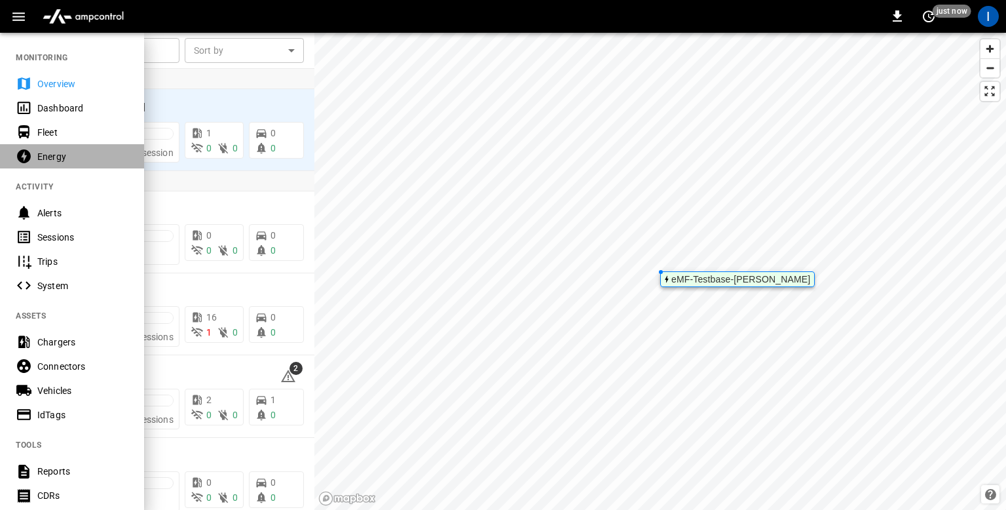
click at [59, 150] on div "Energy" at bounding box center [82, 156] width 91 height 13
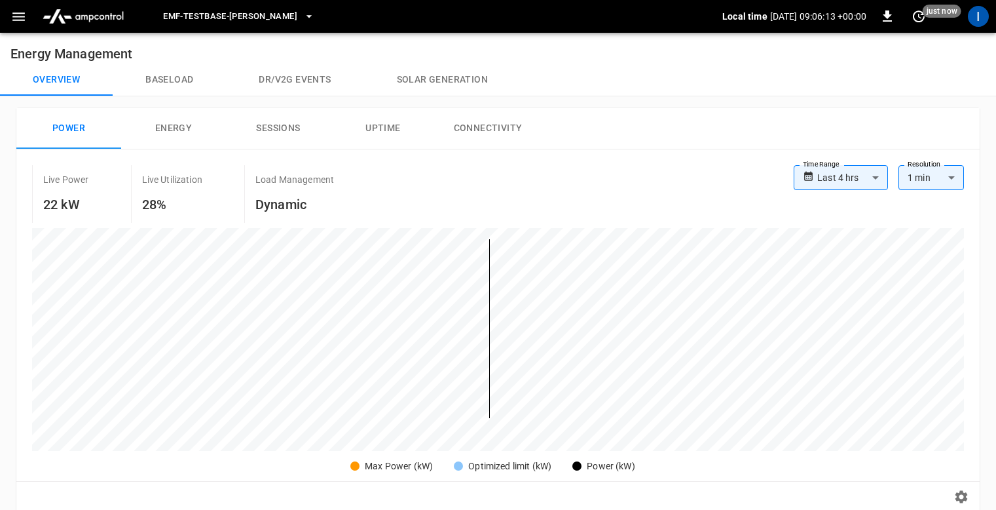
click at [181, 70] on button "Baseload" at bounding box center [169, 79] width 113 height 31
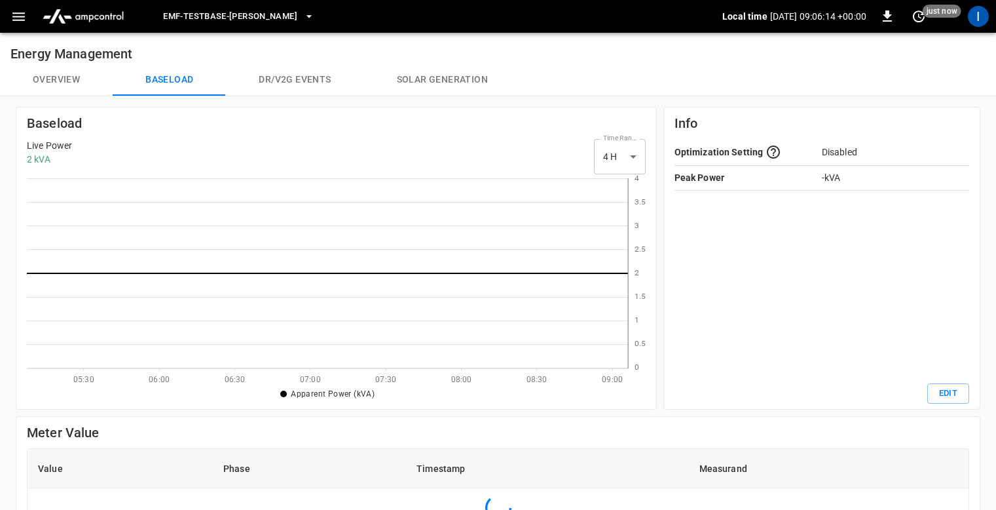
scroll to position [180, 591]
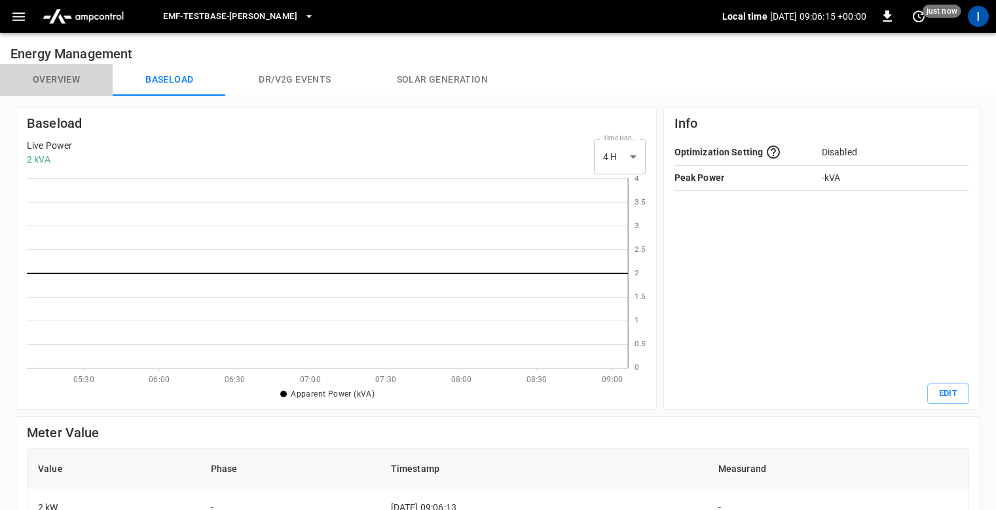
click at [76, 78] on button "Overview" at bounding box center [56, 79] width 113 height 31
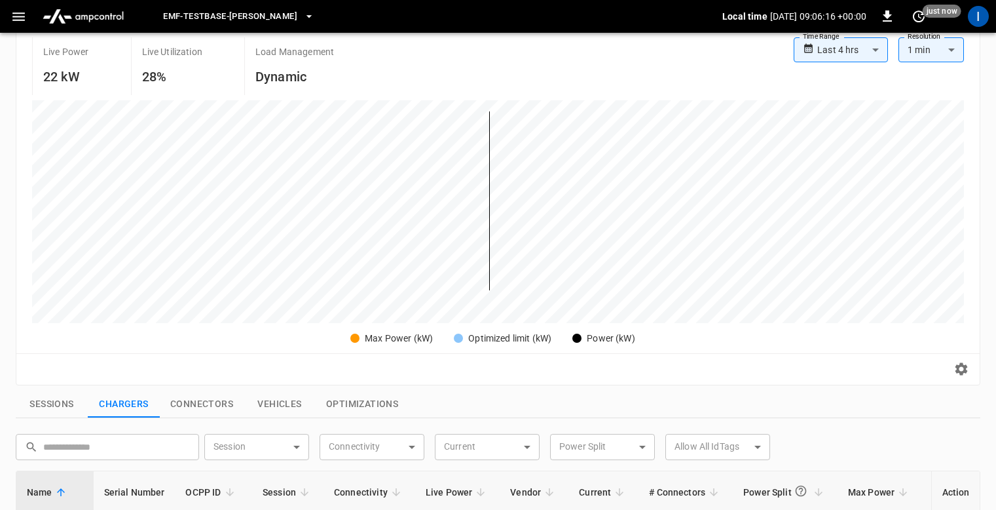
scroll to position [397, 0]
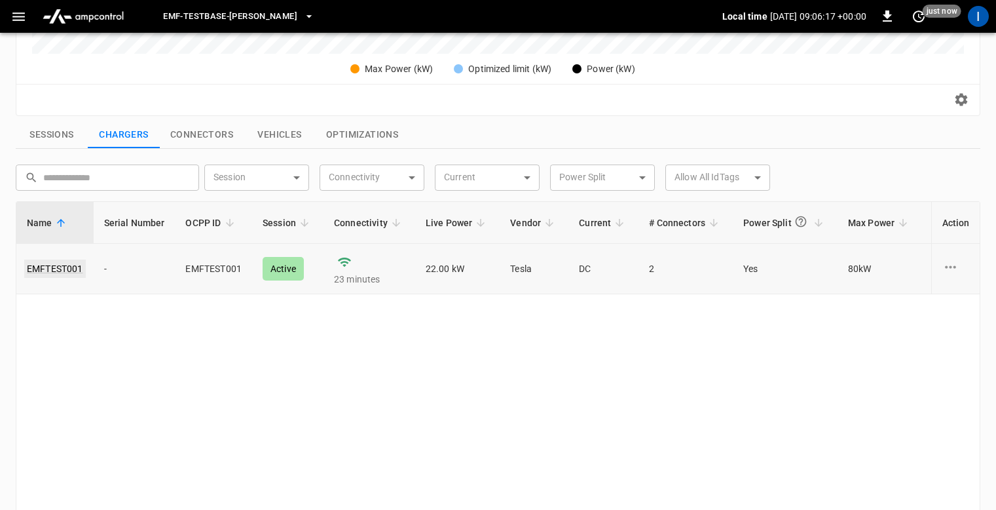
click at [64, 265] on link "EMFTEST001" at bounding box center [55, 268] width 62 height 18
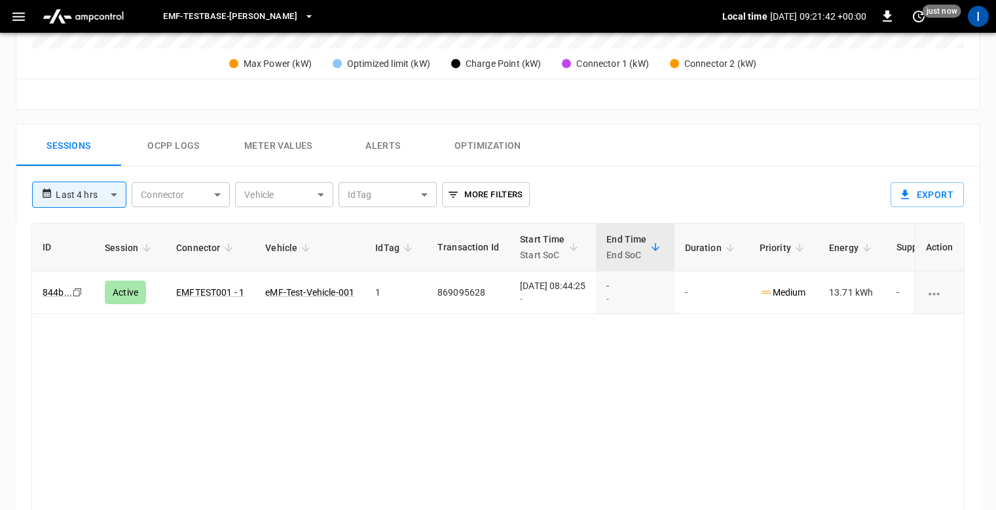
scroll to position [657, 0]
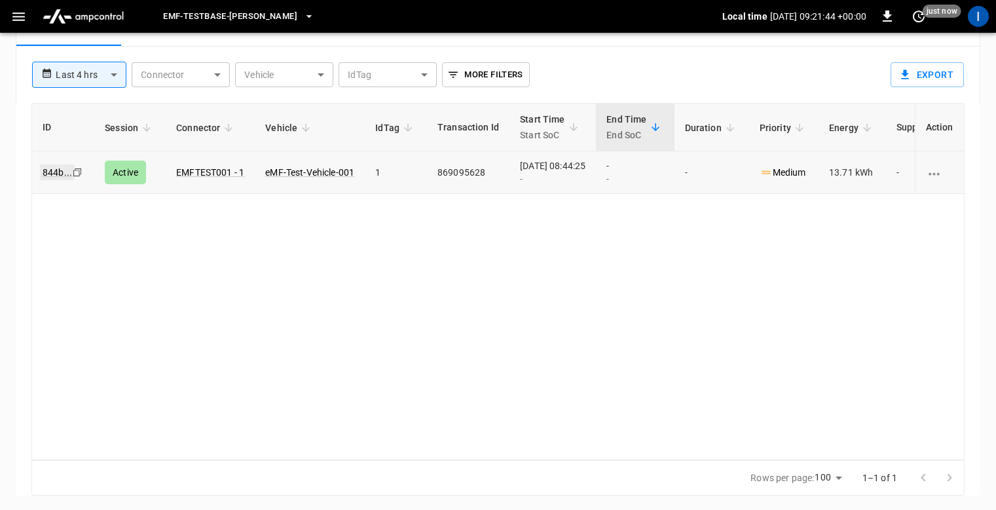
click at [56, 170] on link "844b ..." at bounding box center [57, 172] width 35 height 16
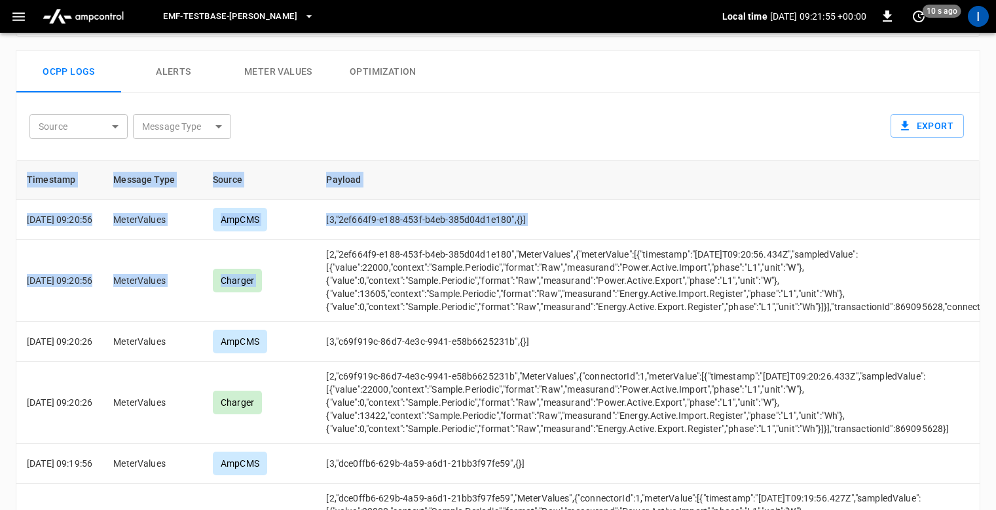
scroll to position [0, 97]
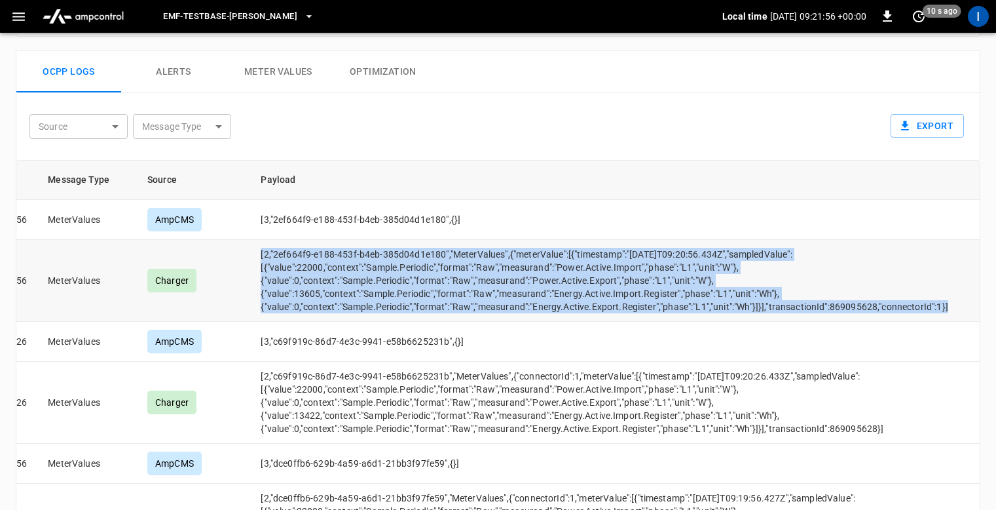
drag, startPoint x: 341, startPoint y: 250, endPoint x: 950, endPoint y: 308, distance: 611.9
click at [950, 308] on tr "[DATE] 09:20:56 MeterValues Charger [2,"2ef664f9-e188-453f-b4eb-385d04d1e180","…" at bounding box center [465, 281] width 1029 height 82
click at [597, 299] on td "[2,"2ef664f9-e188-453f-b4eb-385d04d1e180","MeterValues",{"meterValue":[{"timest…" at bounding box center [604, 281] width 709 height 82
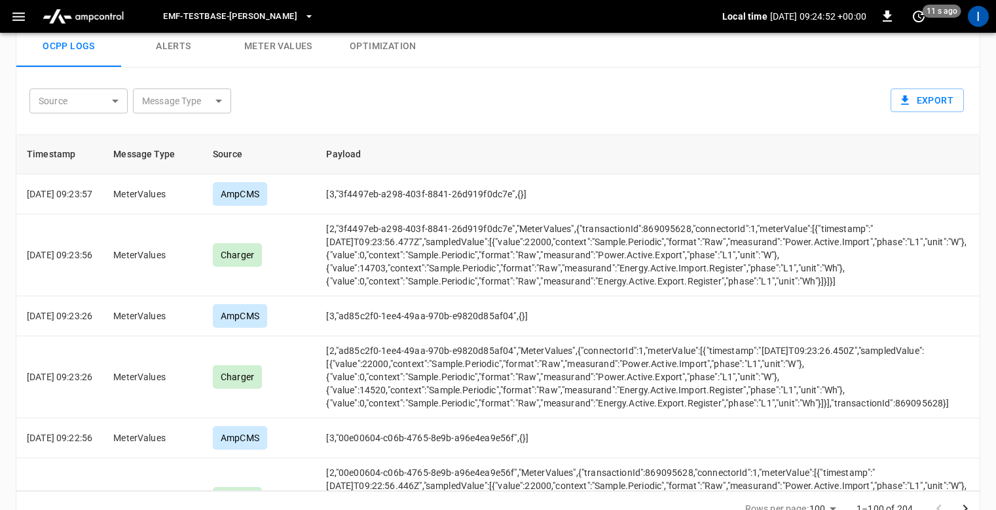
scroll to position [602, 0]
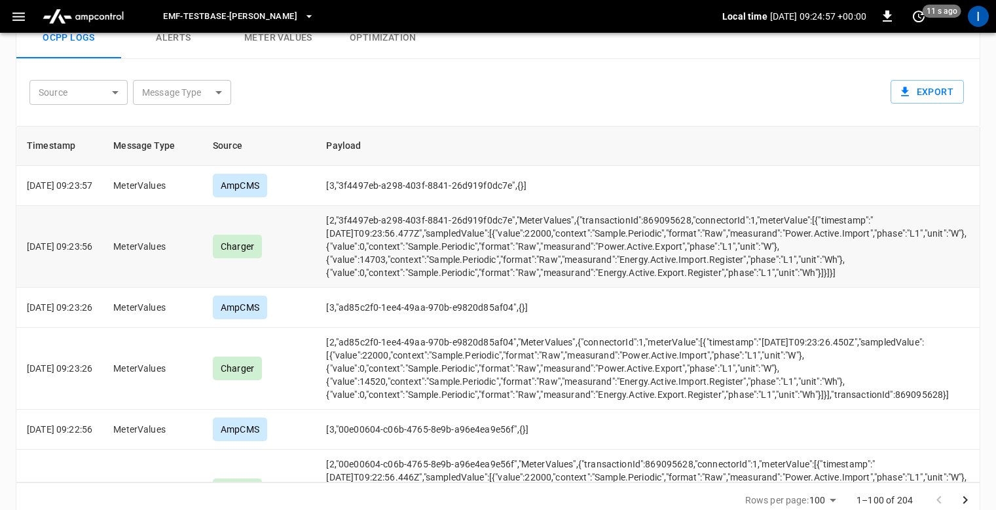
drag, startPoint x: 344, startPoint y: 217, endPoint x: 885, endPoint y: 276, distance: 543.6
click at [885, 276] on td "[2,"3f4497eb-a298-403f-8841-26d919f0dc7e","MeterValues",{"transactionId":869095…" at bounding box center [670, 247] width 709 height 82
click at [643, 239] on td "[2,"3f4497eb-a298-403f-8841-26d919f0dc7e","MeterValues",{"transactionId":869095…" at bounding box center [670, 247] width 709 height 82
drag, startPoint x: 345, startPoint y: 220, endPoint x: 885, endPoint y: 274, distance: 543.0
click at [885, 274] on td "[2,"3f4497eb-a298-403f-8841-26d919f0dc7e","MeterValues",{"transactionId":869095…" at bounding box center [670, 247] width 709 height 82
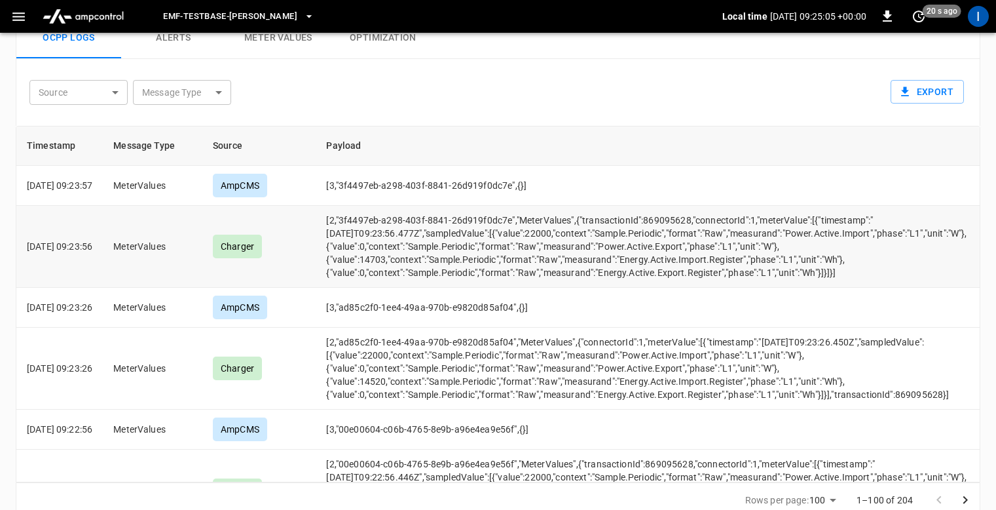
click at [591, 255] on td "[2,"3f4497eb-a298-403f-8841-26d919f0dc7e","MeterValues",{"transactionId":869095…" at bounding box center [670, 247] width 709 height 82
drag, startPoint x: 463, startPoint y: 230, endPoint x: 880, endPoint y: 269, distance: 419.0
click at [880, 269] on tr "[DATE] 09:23:56 MeterValues Charger [2,"3f4497eb-a298-403f-8841-26d919f0dc7e","…" at bounding box center [530, 247] width 1029 height 82
click at [467, 267] on td "[2,"3f4497eb-a298-403f-8841-26d919f0dc7e","MeterValues",{"transactionId":869095…" at bounding box center [670, 247] width 709 height 82
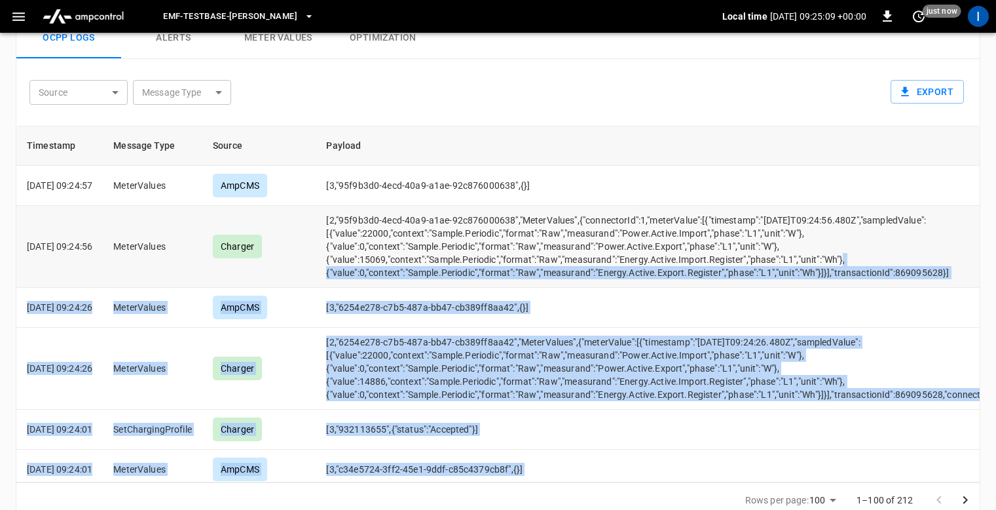
drag, startPoint x: 347, startPoint y: 217, endPoint x: 849, endPoint y: 264, distance: 503.8
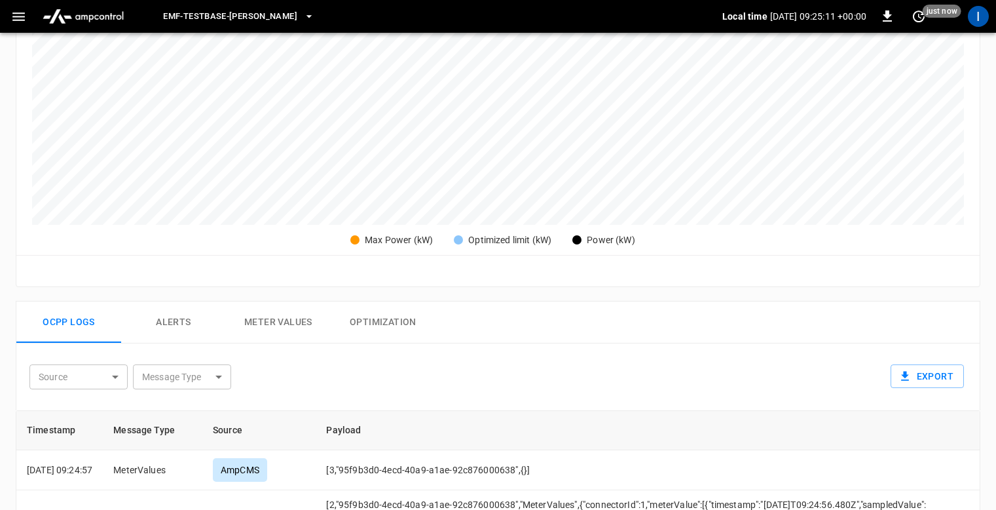
click at [589, 285] on div "Reset zoom" at bounding box center [497, 270] width 963 height 31
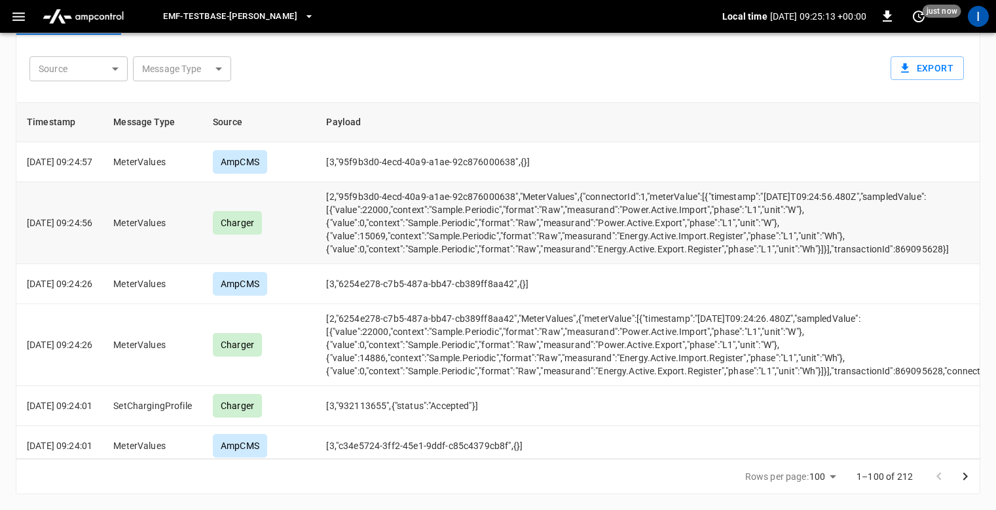
scroll to position [618, 0]
